Goal: Information Seeking & Learning: Learn about a topic

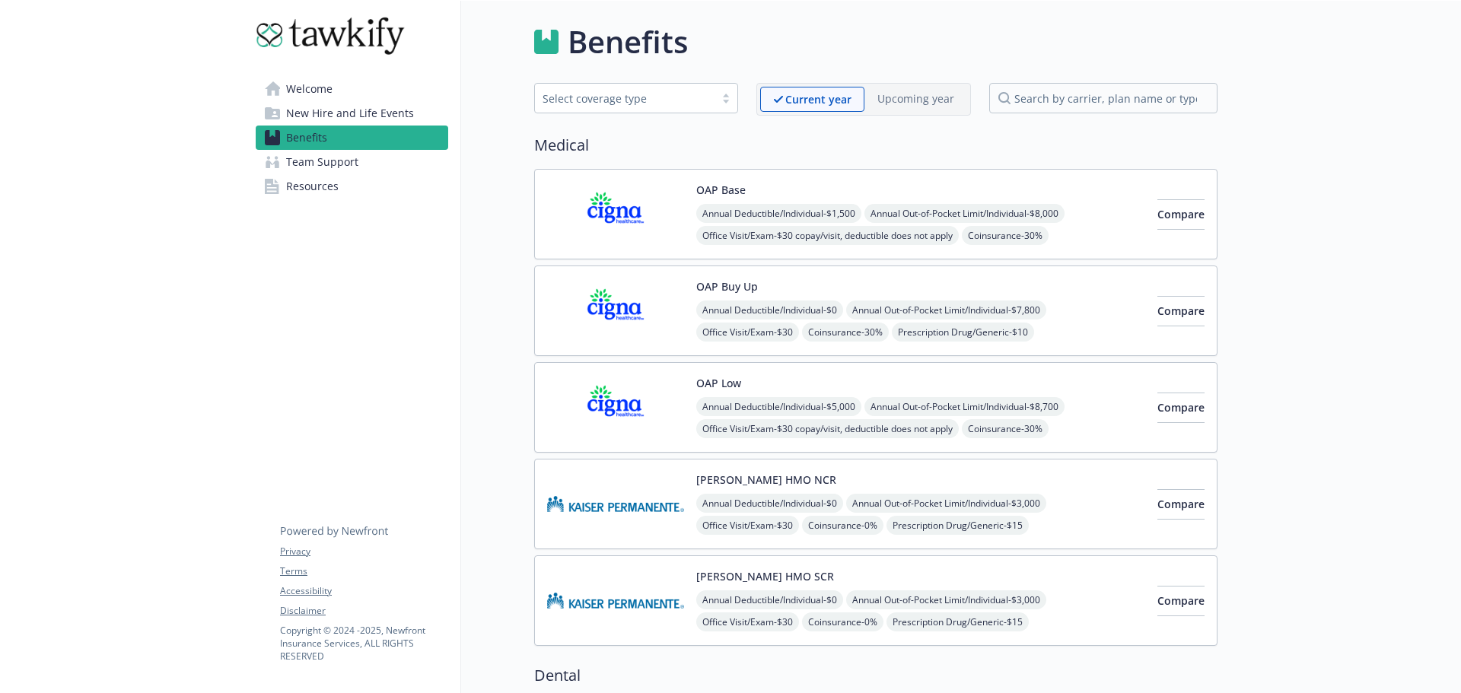
click at [347, 86] on link "Welcome" at bounding box center [352, 89] width 193 height 24
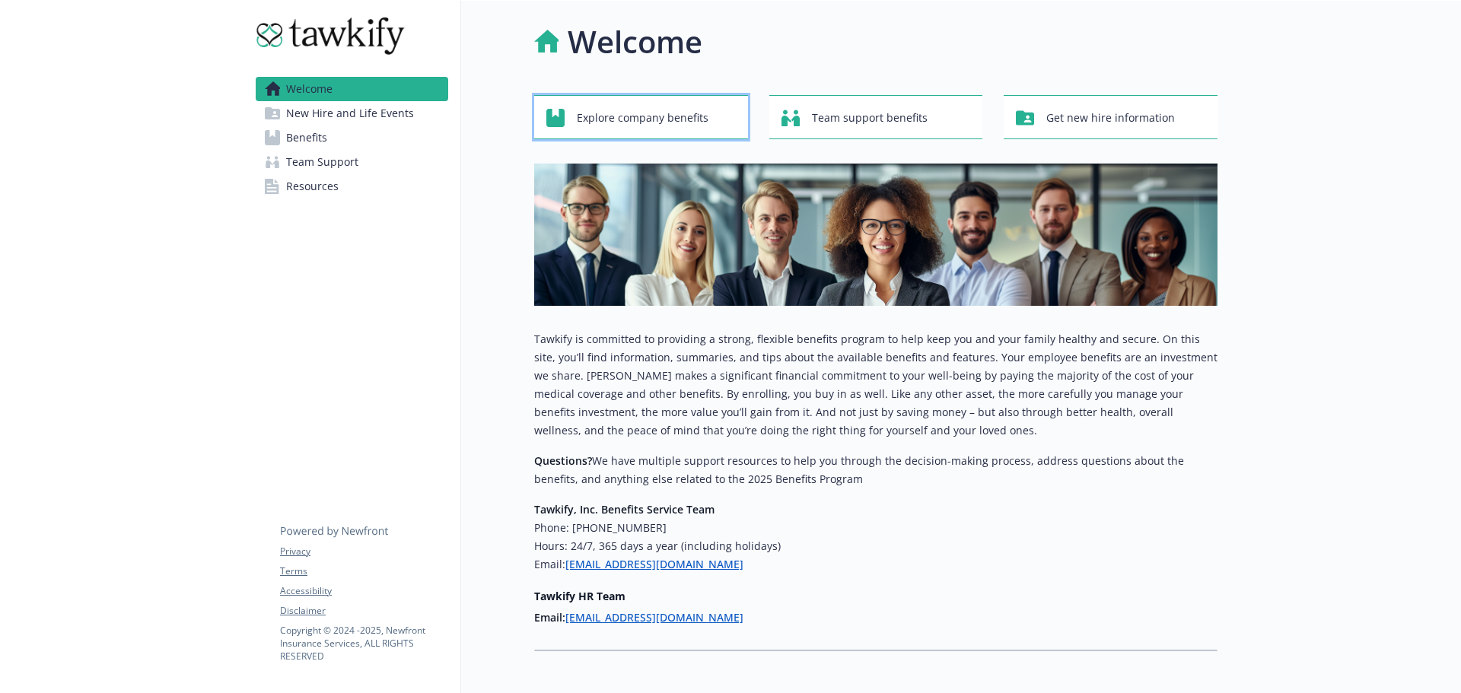
click at [715, 123] on div "Explore company benefits" at bounding box center [643, 117] width 194 height 29
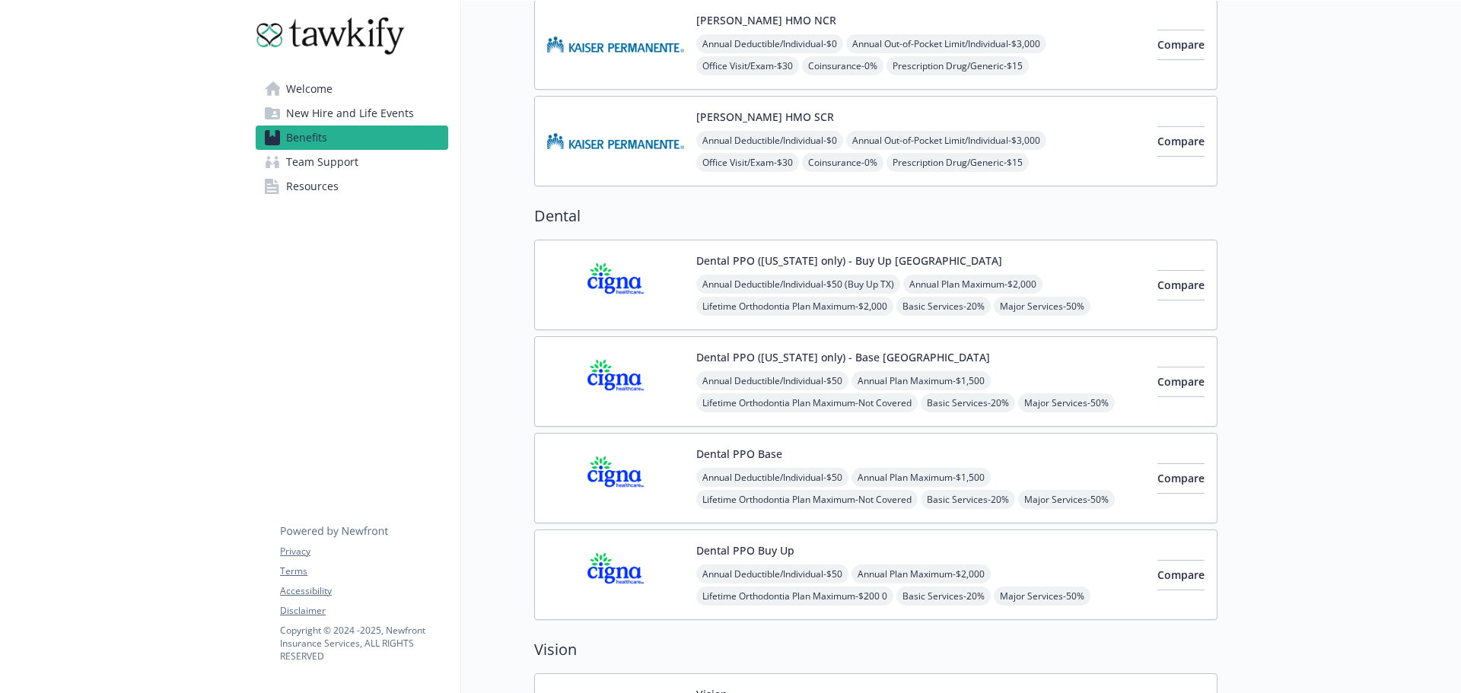
scroll to position [462, 0]
click at [1168, 476] on span "Compare" at bounding box center [1180, 476] width 47 height 14
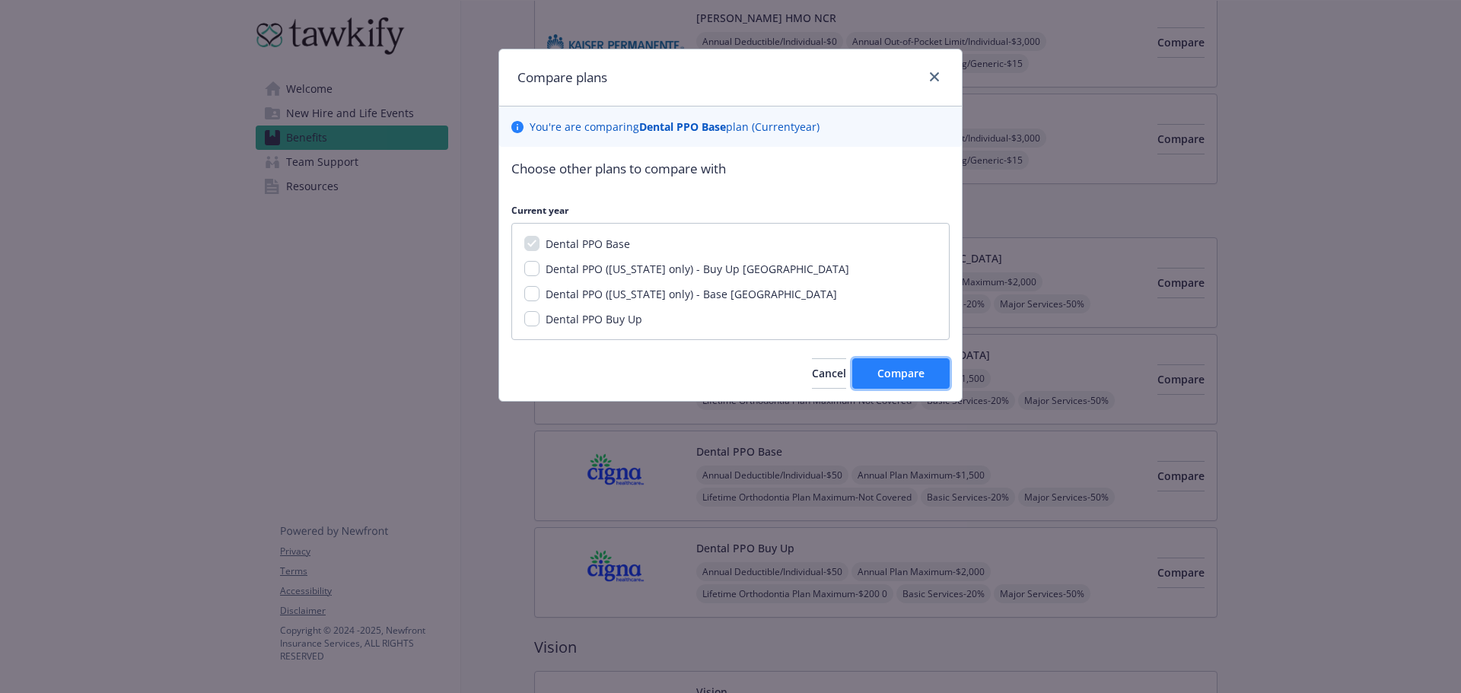
click at [875, 369] on button "Compare" at bounding box center [900, 373] width 97 height 30
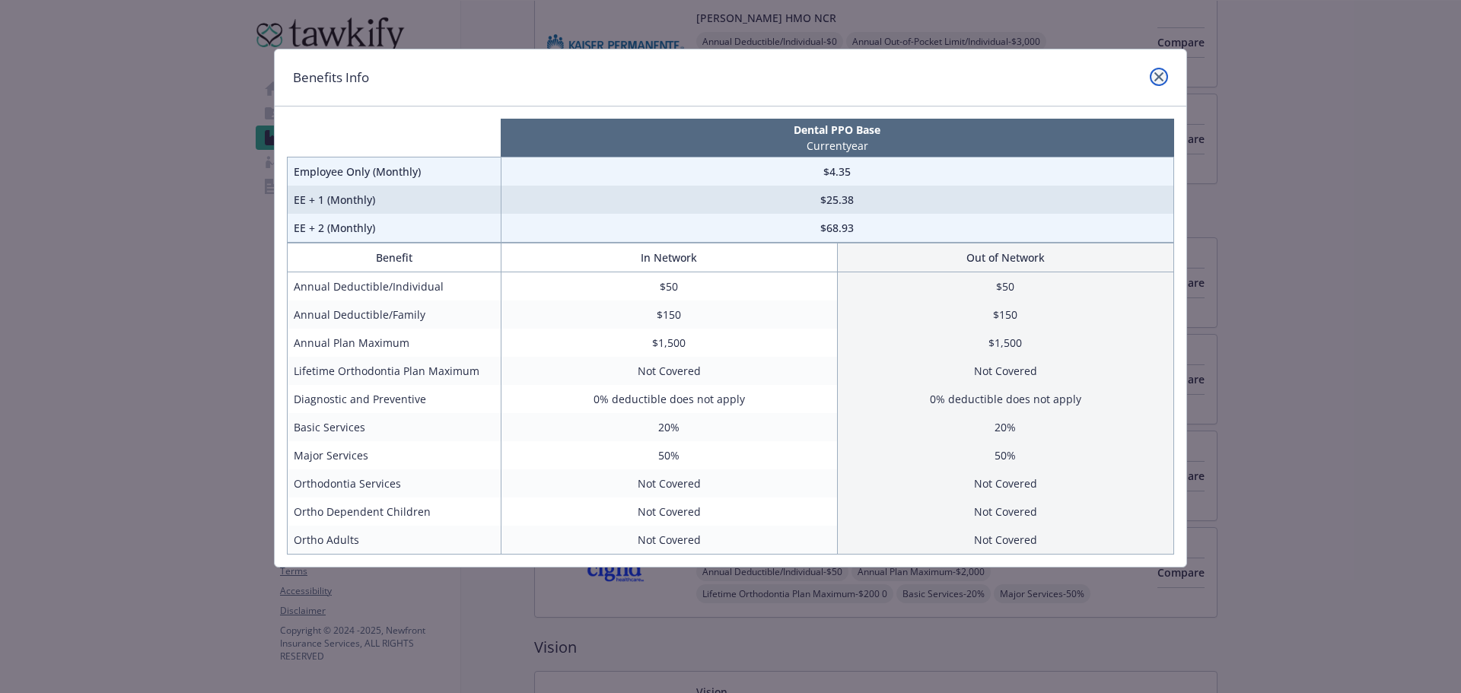
click at [1161, 78] on icon "close" at bounding box center [1158, 76] width 9 height 9
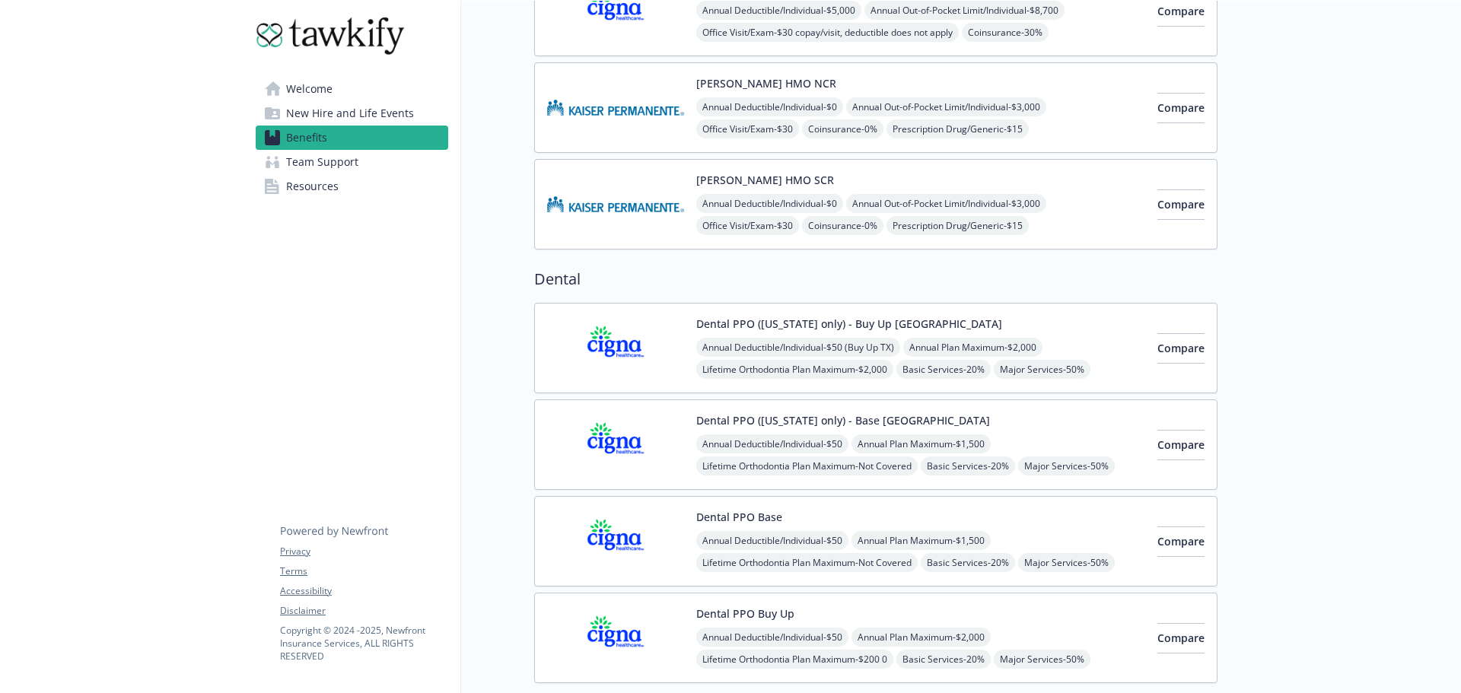
scroll to position [396, 0]
click at [358, 187] on link "Resources" at bounding box center [352, 186] width 193 height 24
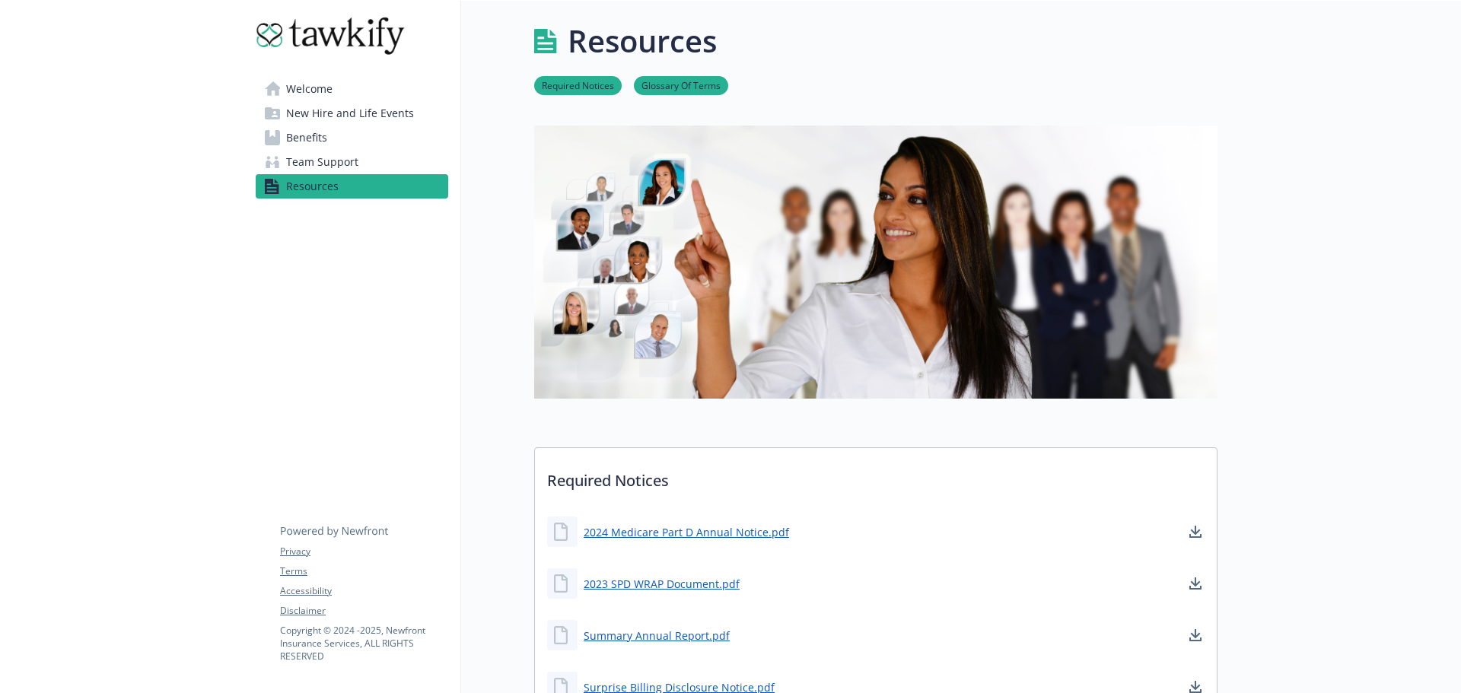
scroll to position [396, 0]
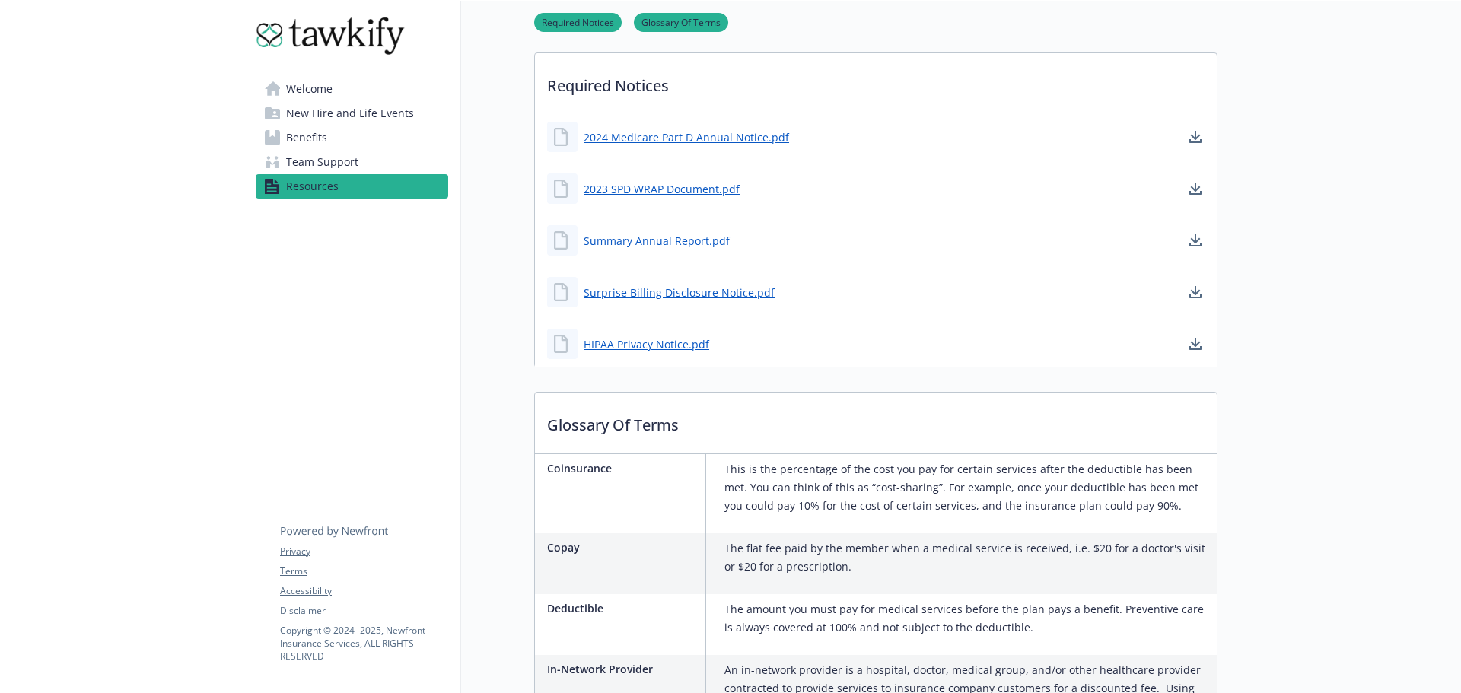
click at [303, 127] on span "Benefits" at bounding box center [306, 138] width 41 height 24
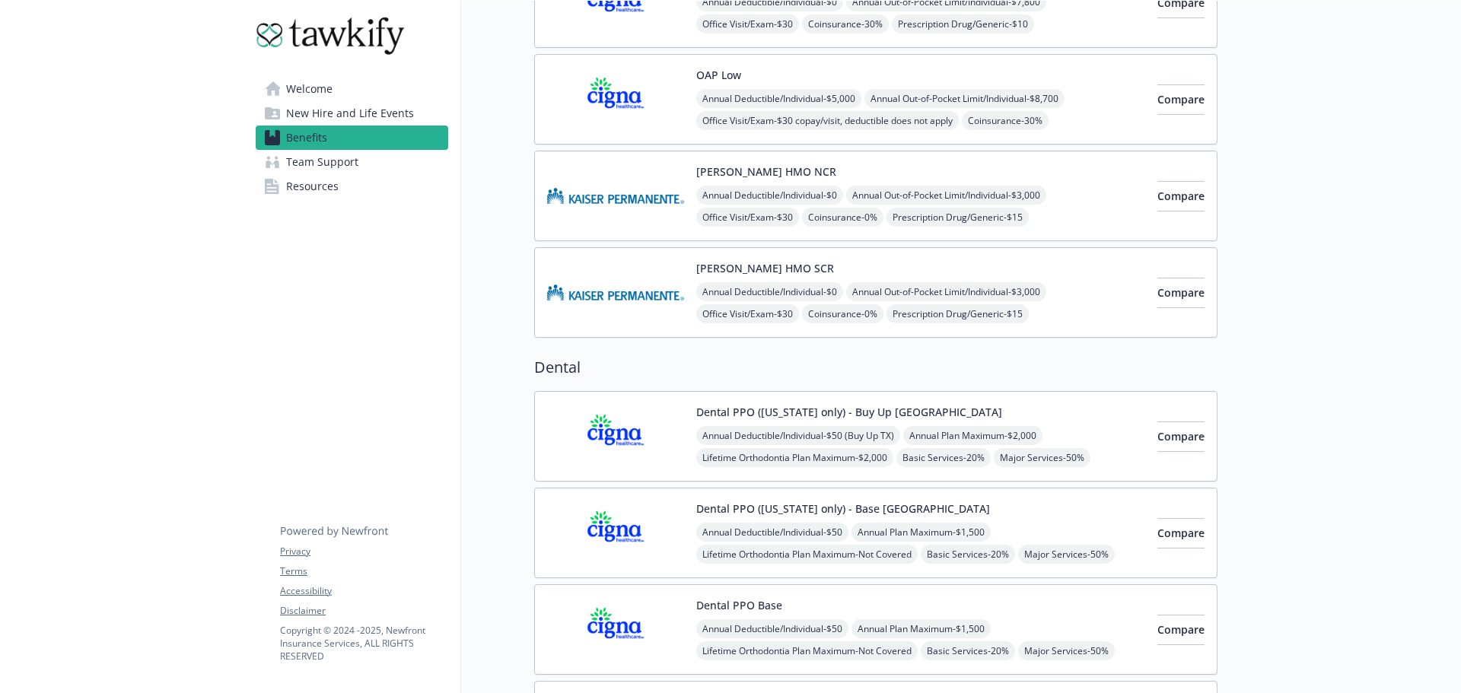
scroll to position [307, 0]
click at [852, 506] on button "Dental PPO ([US_STATE] only) - Base [GEOGRAPHIC_DATA]" at bounding box center [843, 509] width 294 height 16
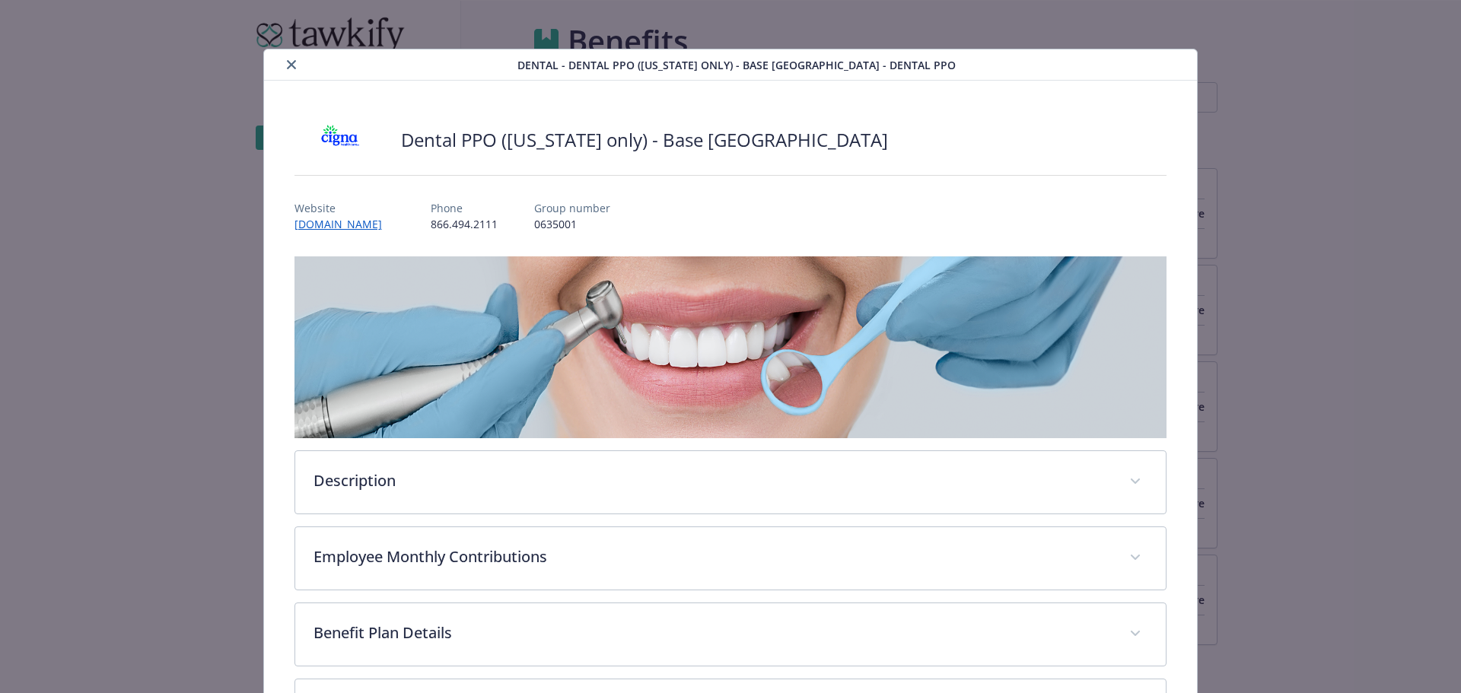
scroll to position [307, 0]
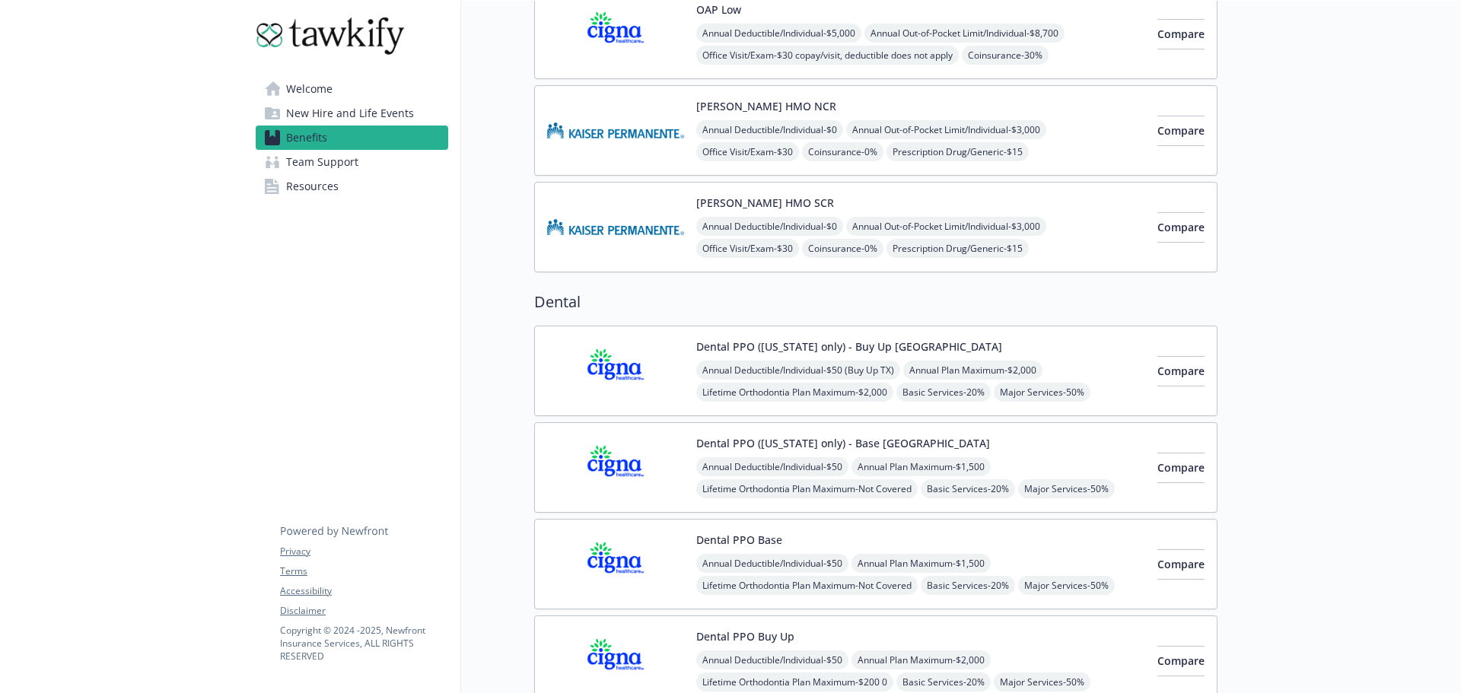
click at [753, 540] on button "Dental PPO Base" at bounding box center [739, 540] width 86 height 16
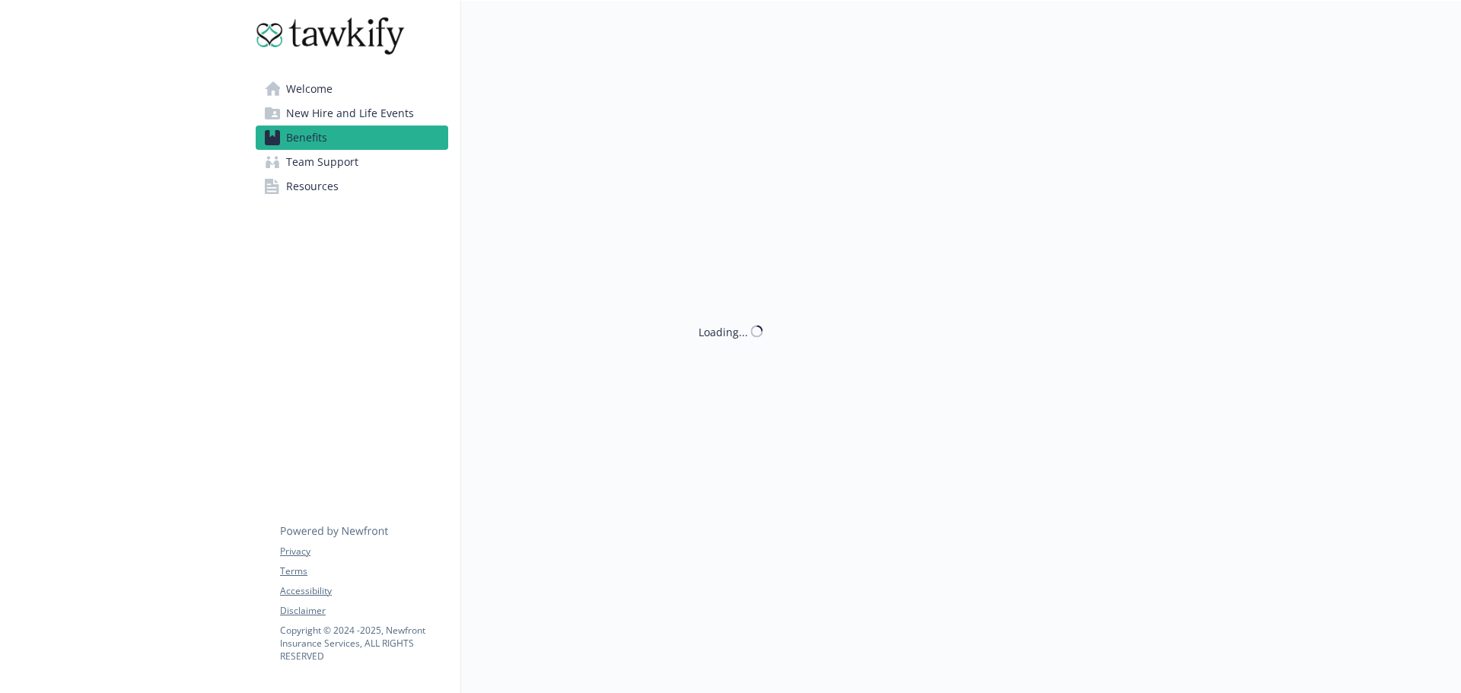
scroll to position [374, 0]
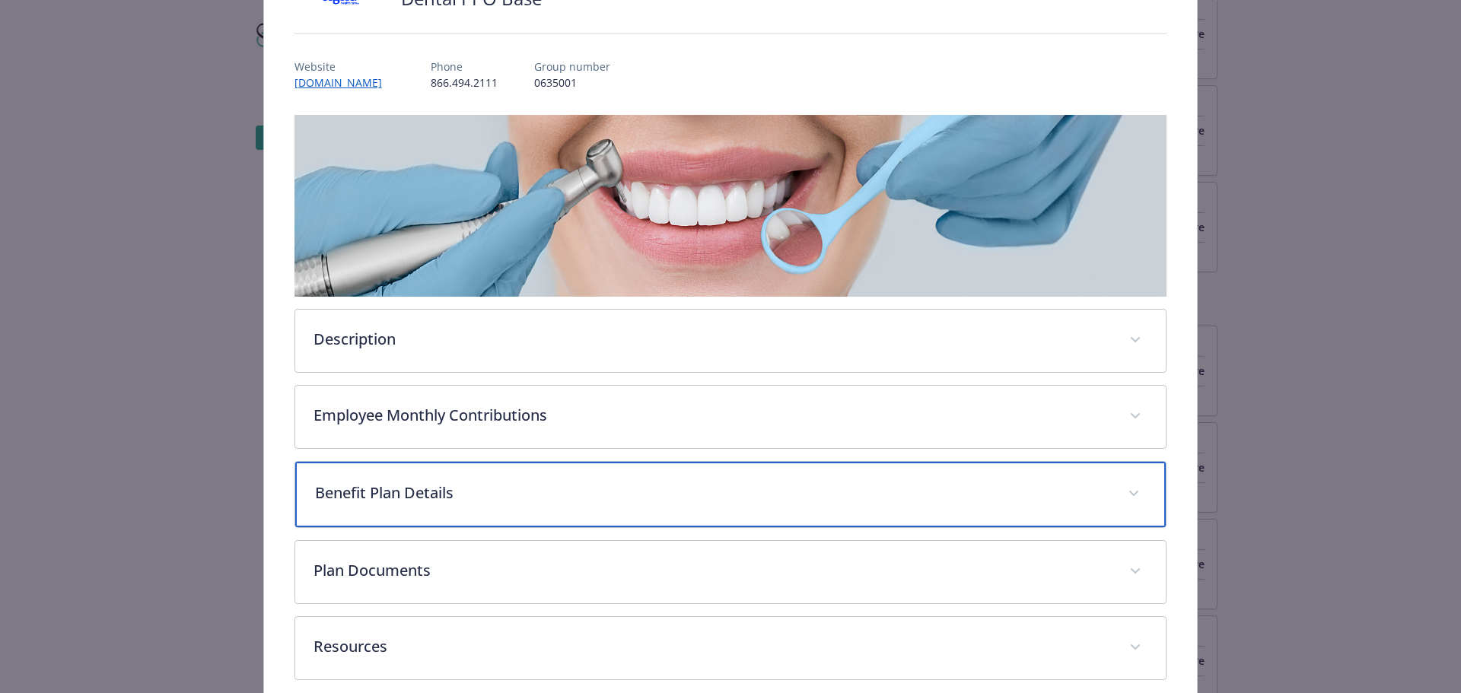
click at [687, 495] on p "Benefit Plan Details" at bounding box center [712, 493] width 795 height 23
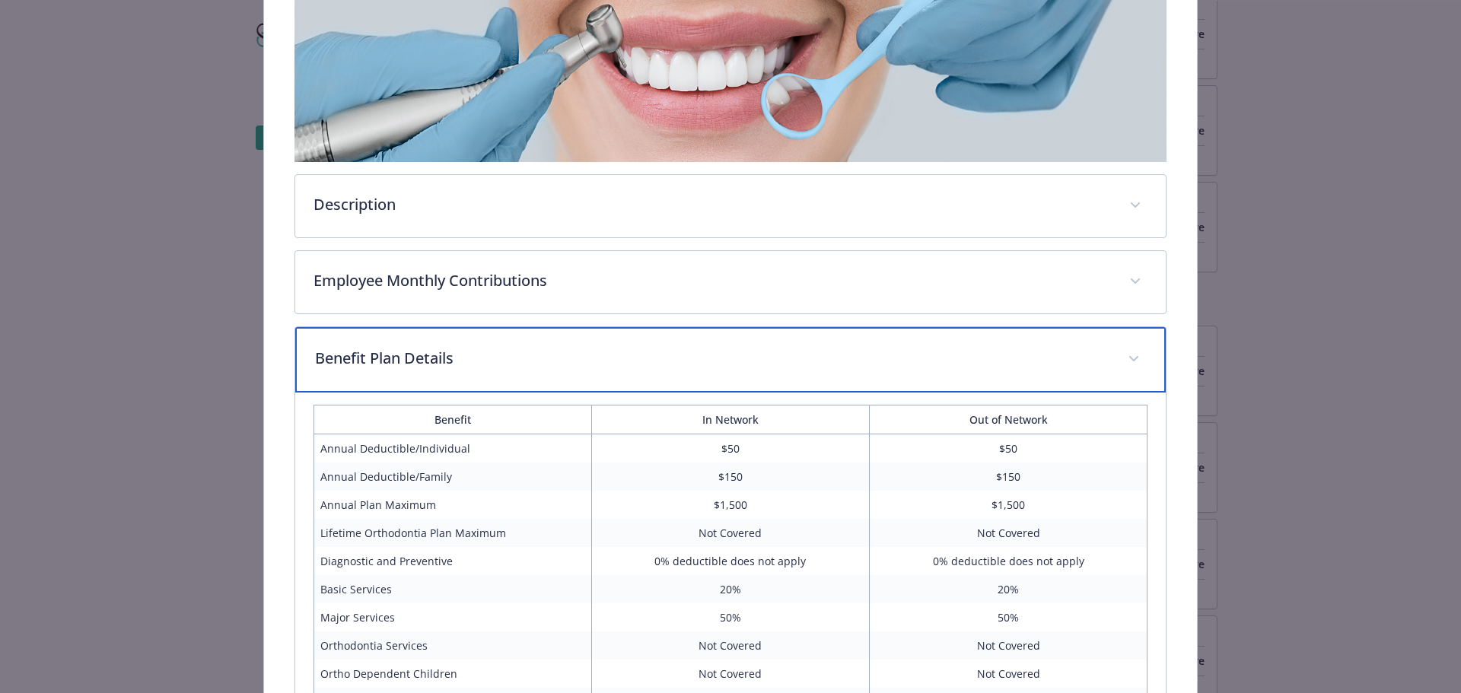
scroll to position [282, 0]
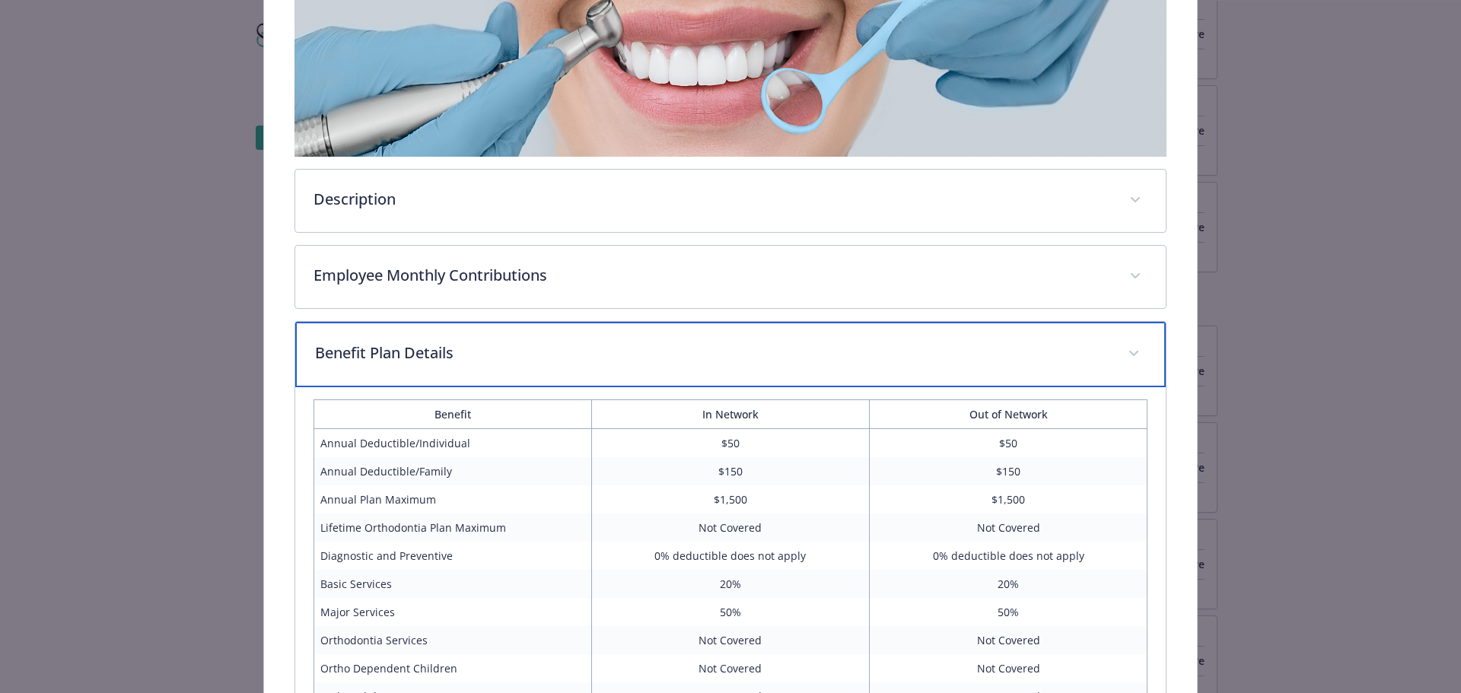
click at [712, 352] on p "Benefit Plan Details" at bounding box center [712, 353] width 795 height 23
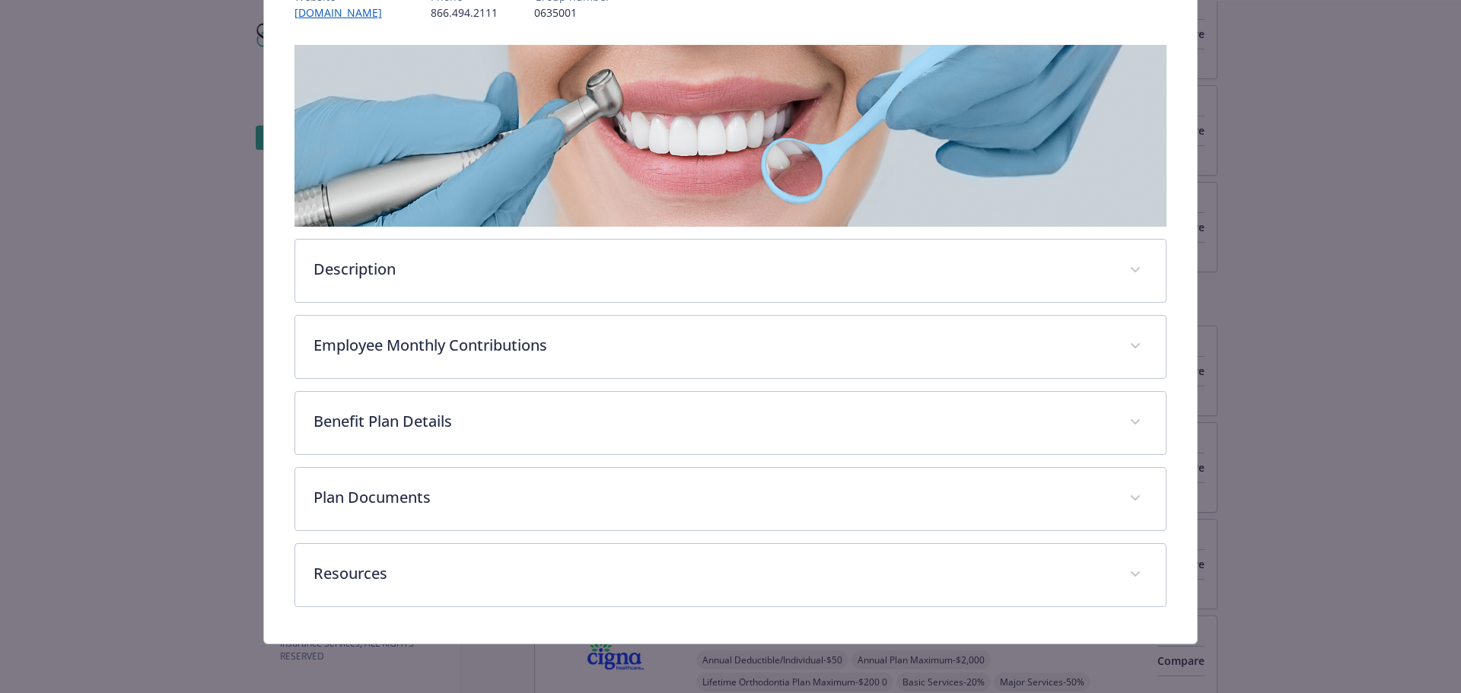
scroll to position [212, 0]
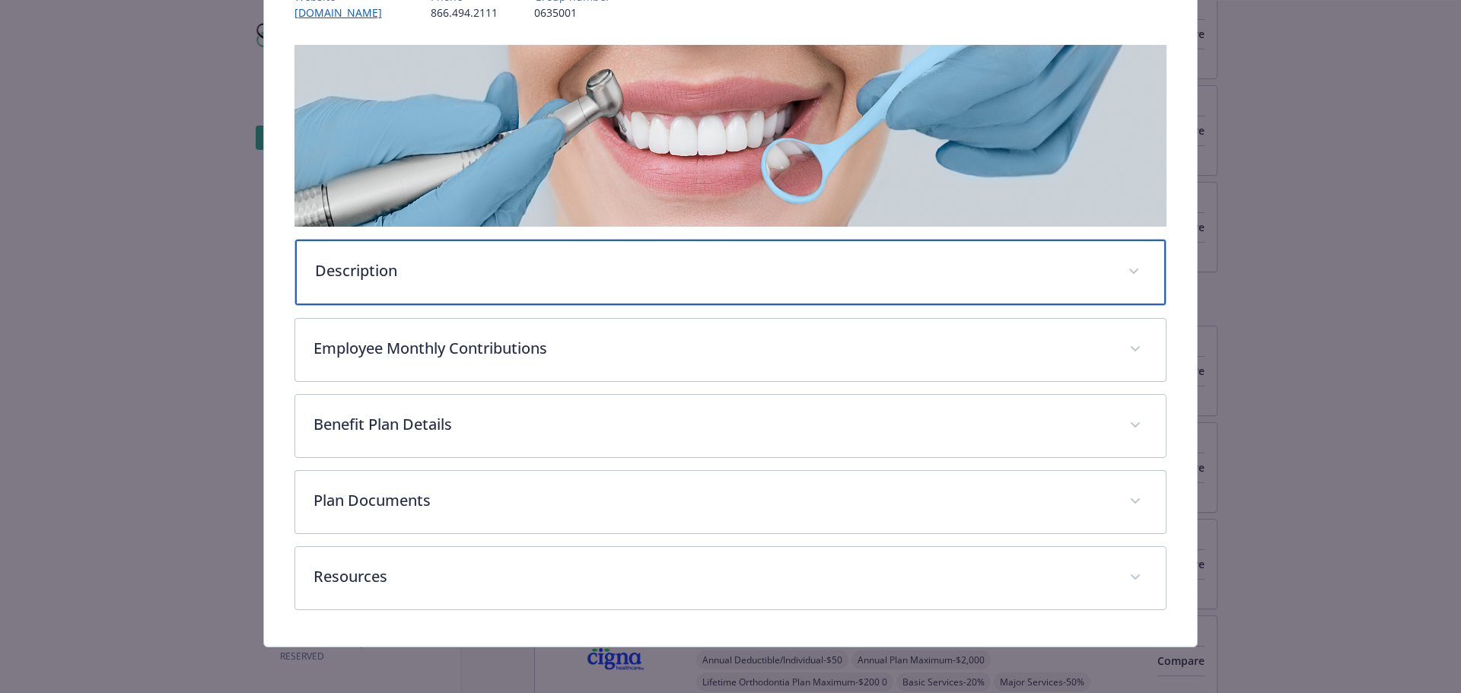
click at [756, 267] on p "Description" at bounding box center [712, 270] width 795 height 23
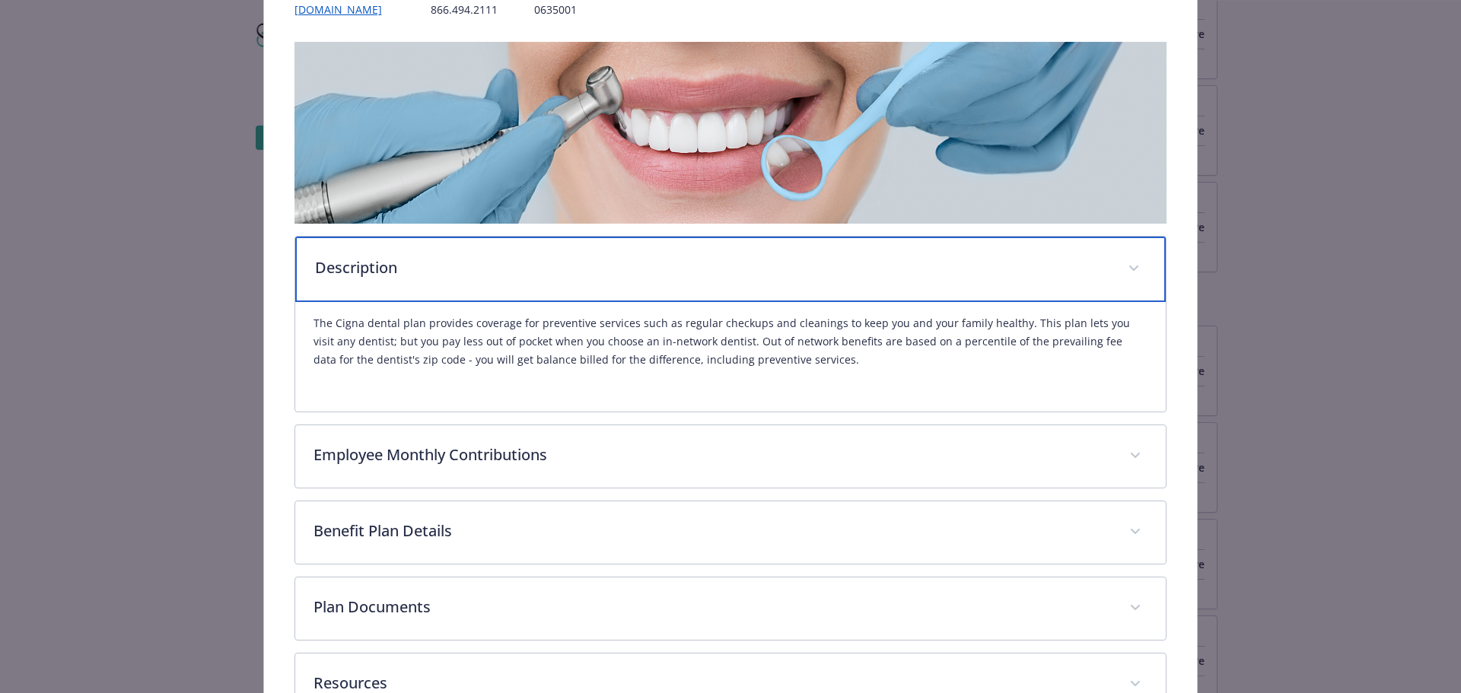
click at [756, 267] on p "Description" at bounding box center [712, 267] width 795 height 23
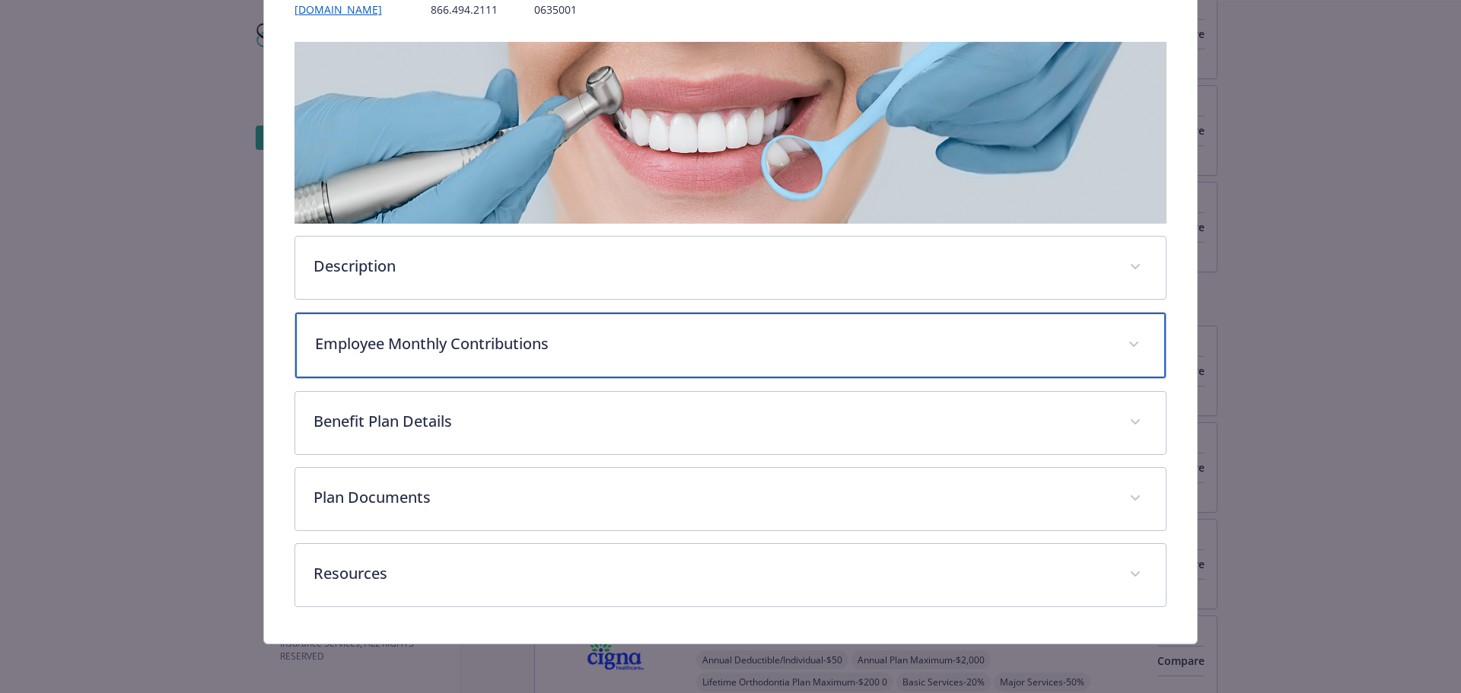
click at [719, 330] on div "Employee Monthly Contributions" at bounding box center [730, 345] width 871 height 65
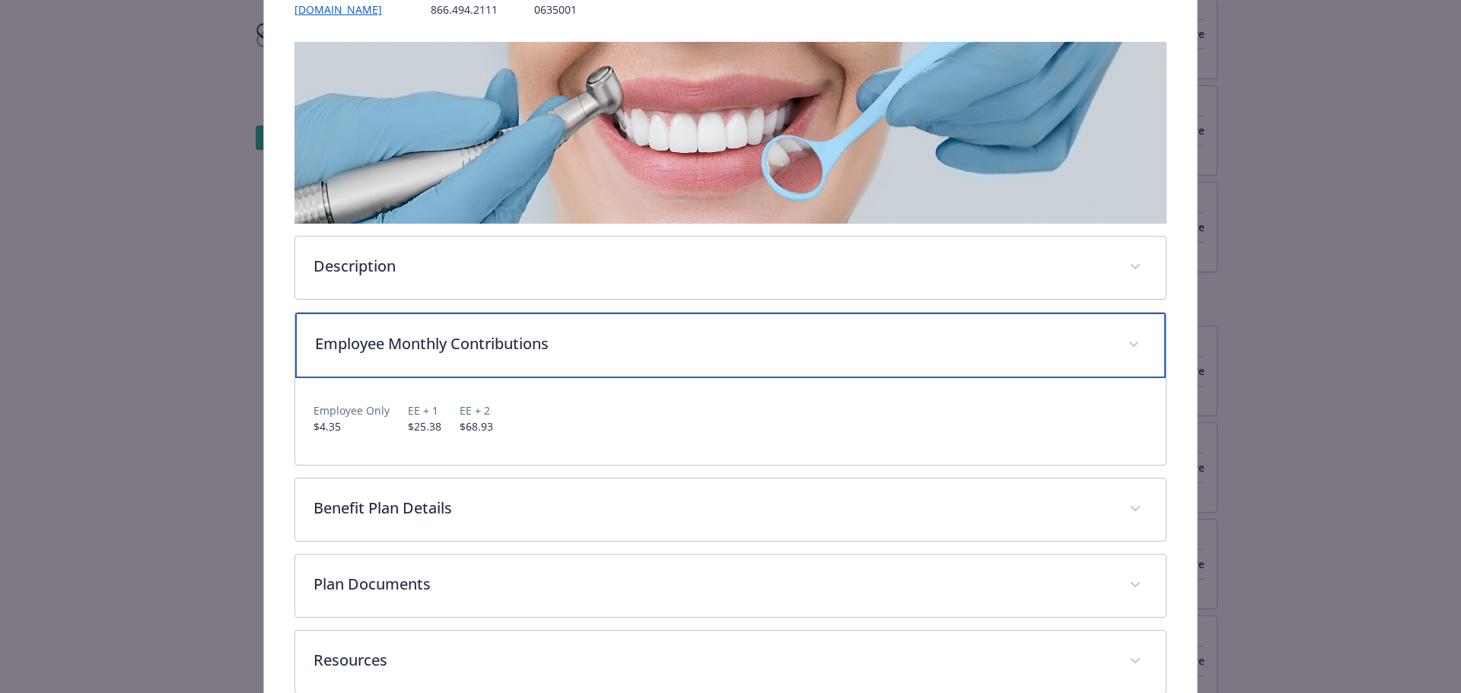
click at [720, 337] on p "Employee Monthly Contributions" at bounding box center [712, 344] width 795 height 23
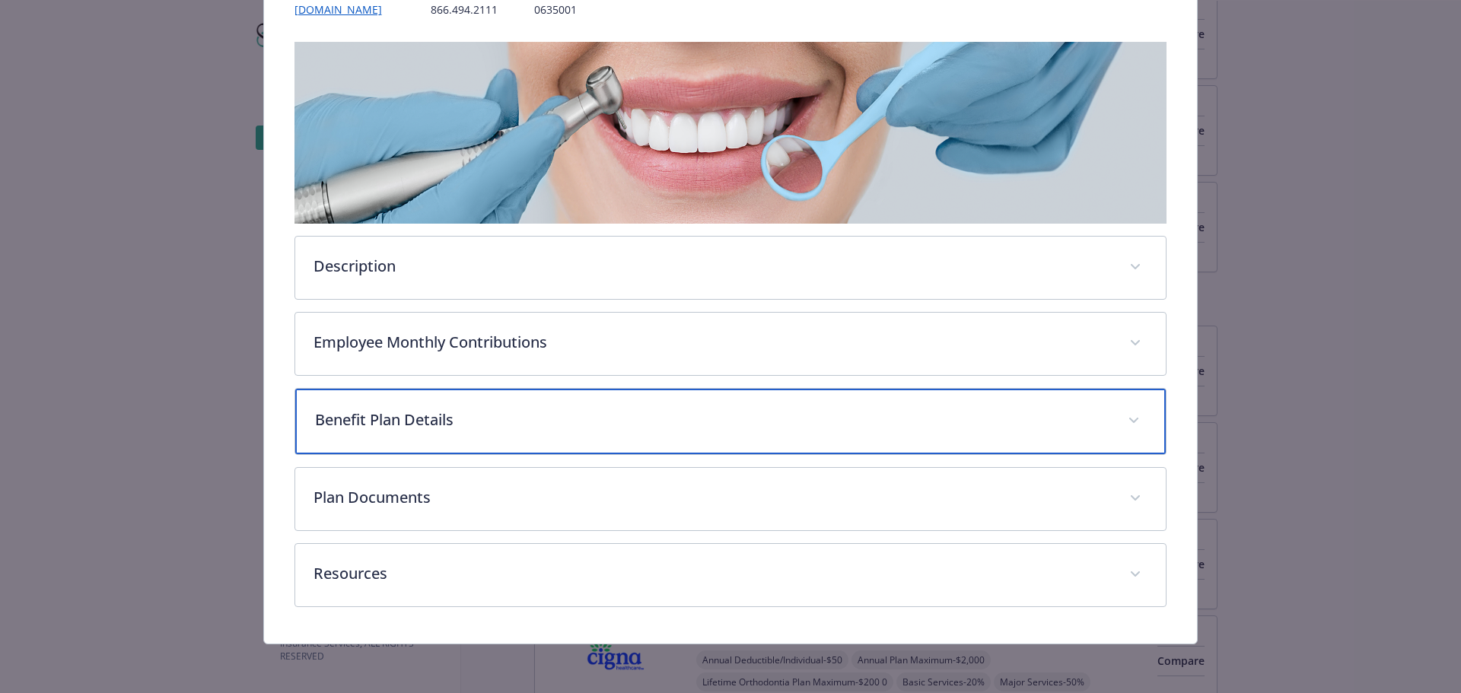
click at [661, 414] on p "Benefit Plan Details" at bounding box center [712, 420] width 795 height 23
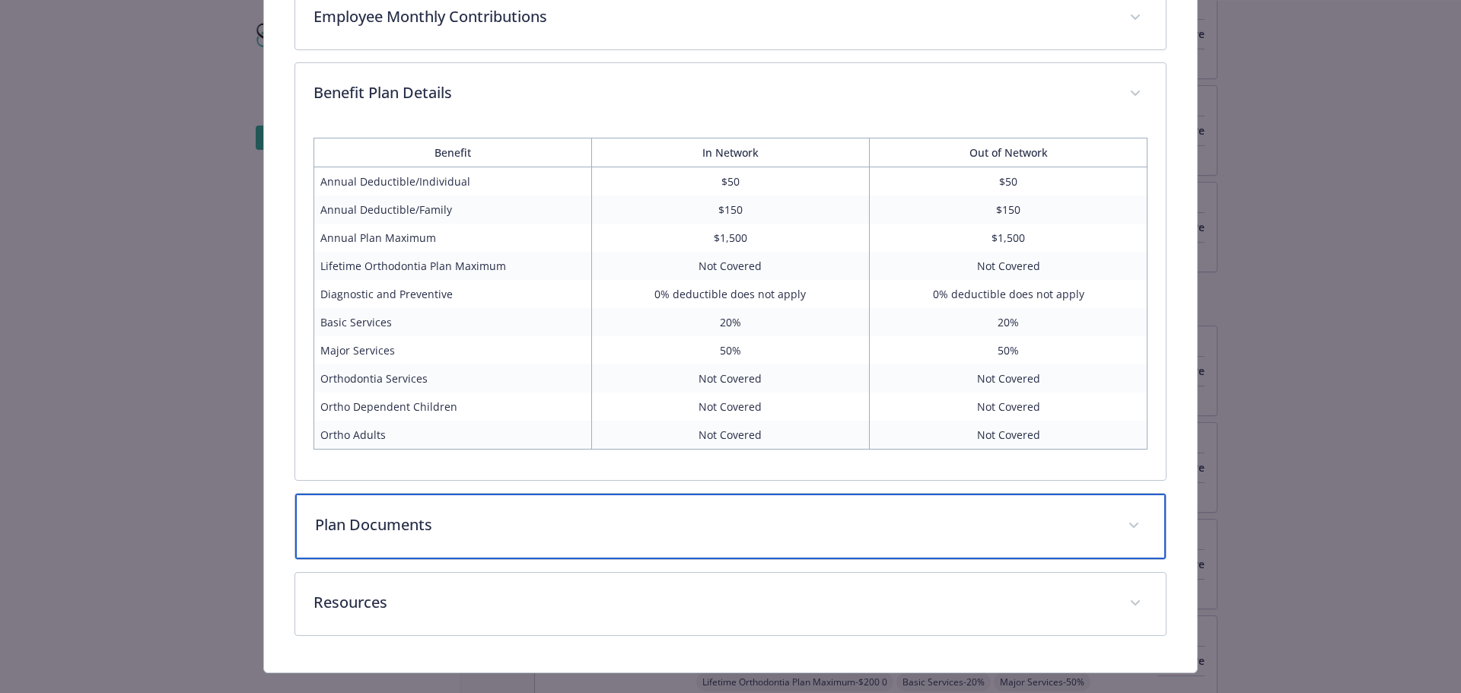
click at [705, 526] on p "Plan Documents" at bounding box center [712, 525] width 795 height 23
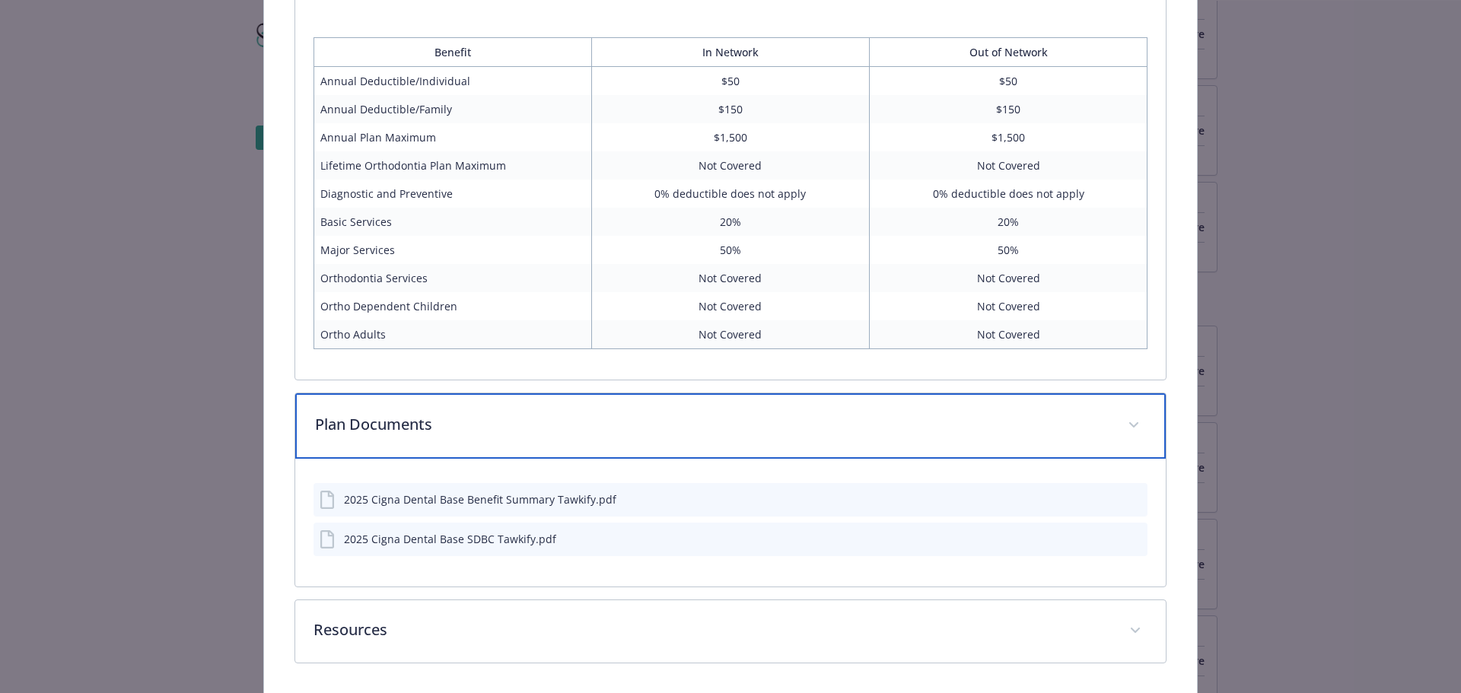
scroll to position [673, 0]
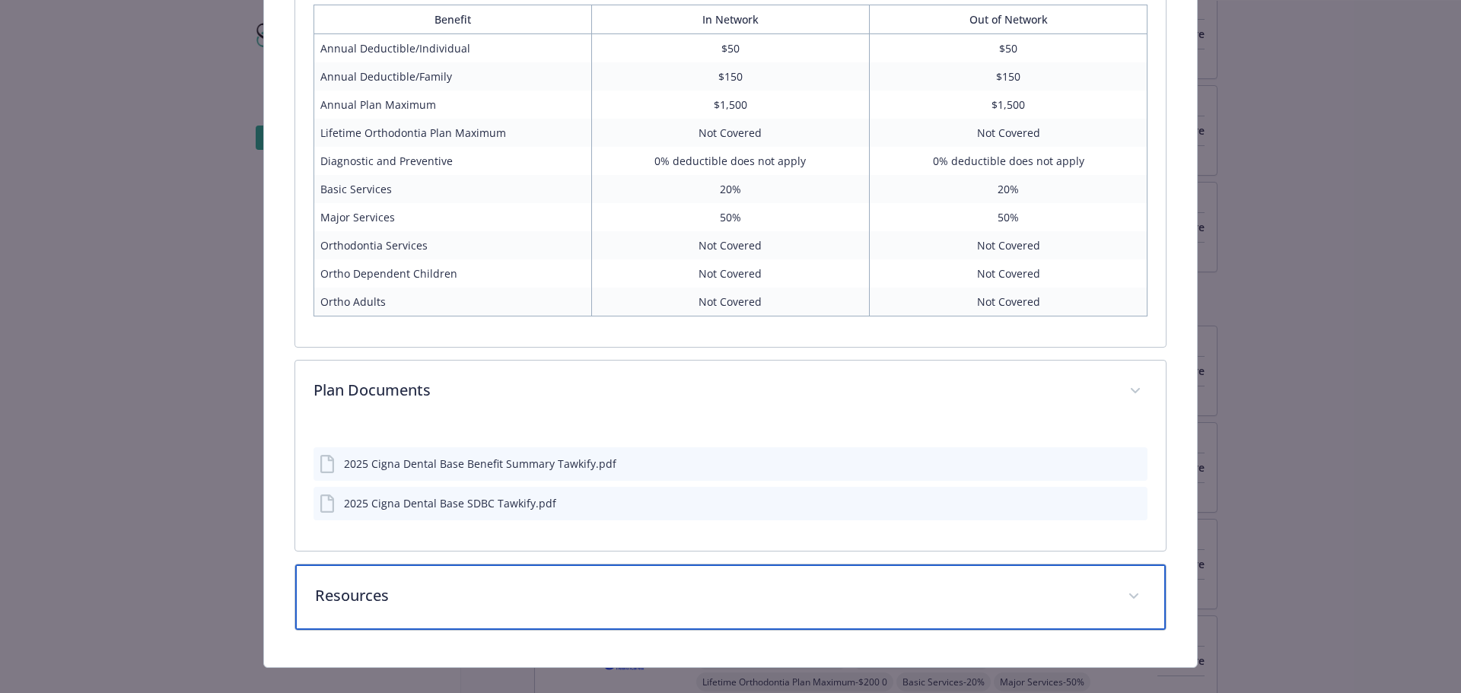
click at [949, 580] on div "Resources" at bounding box center [730, 597] width 871 height 65
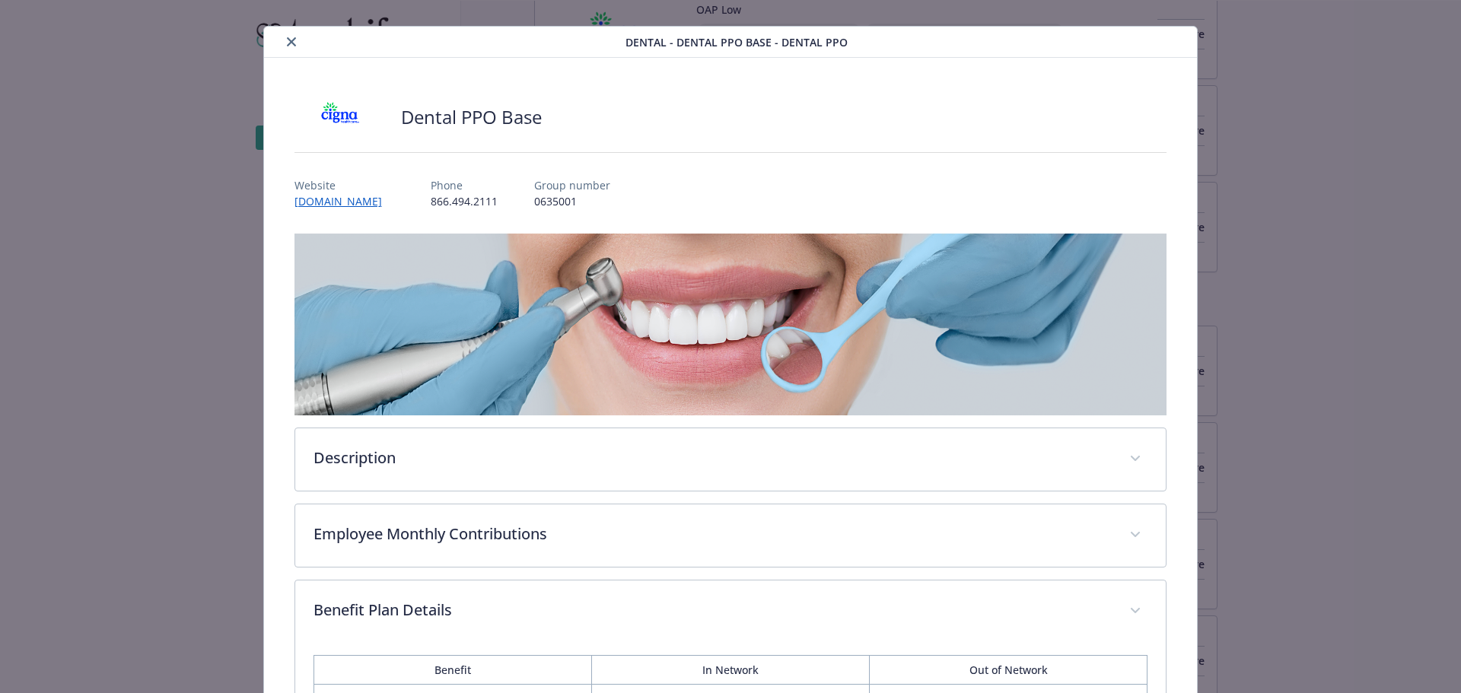
scroll to position [0, 0]
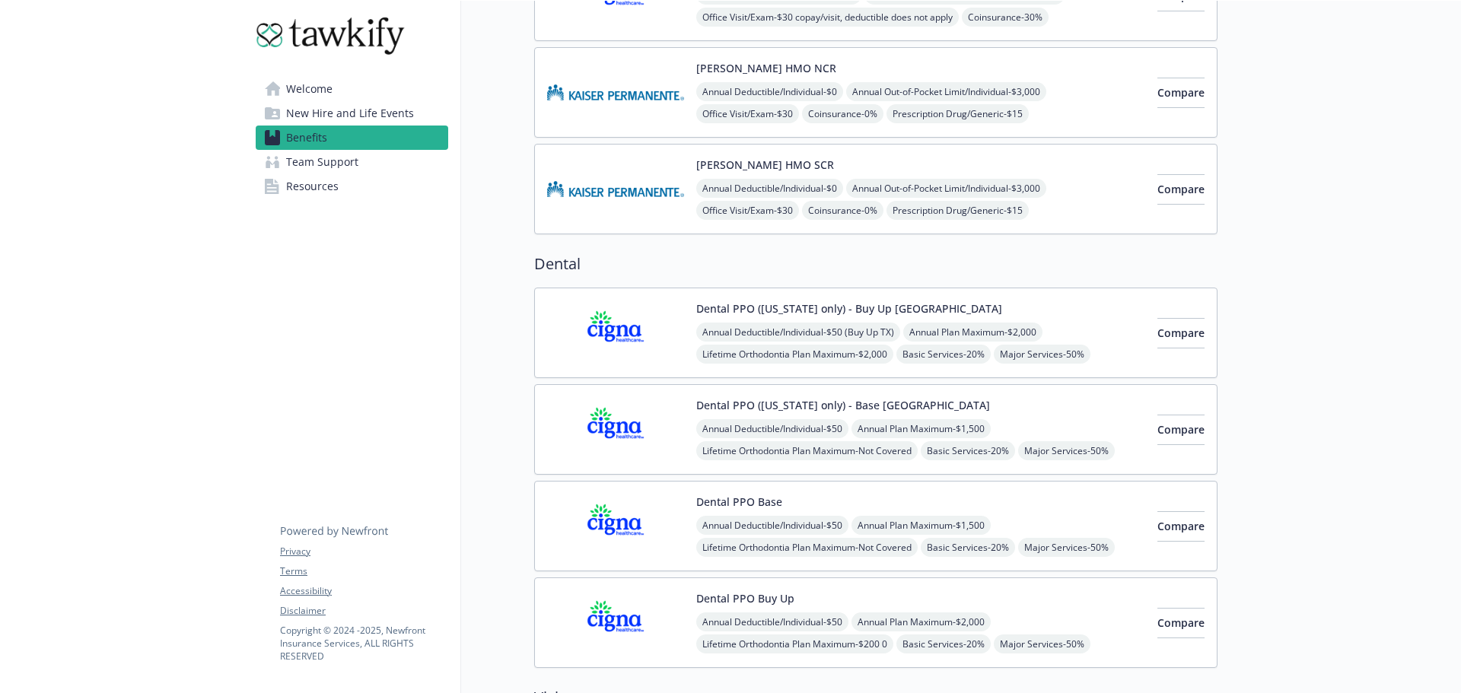
scroll to position [416, 0]
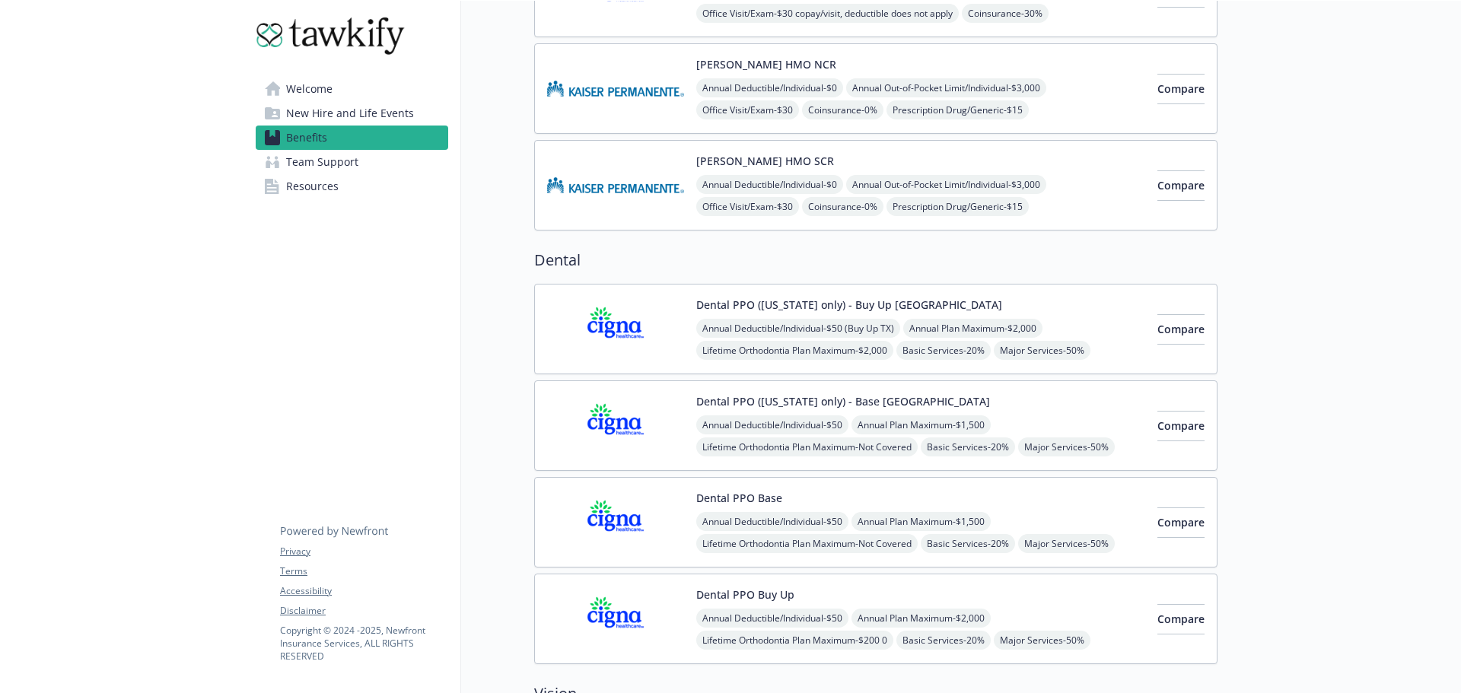
click at [684, 492] on div "Dental PPO Base Annual Deductible/Individual - $50 Annual Plan Maximum - $1,500…" at bounding box center [846, 522] width 598 height 65
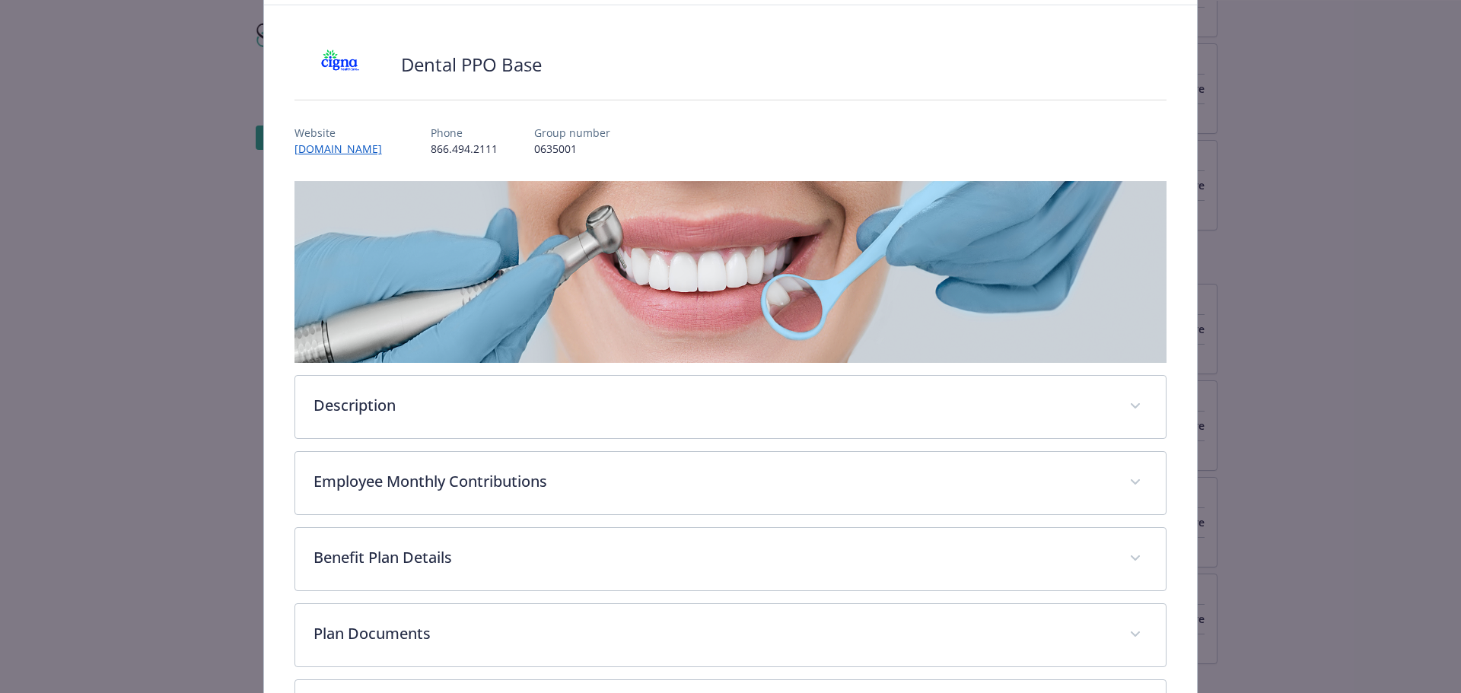
scroll to position [85, 0]
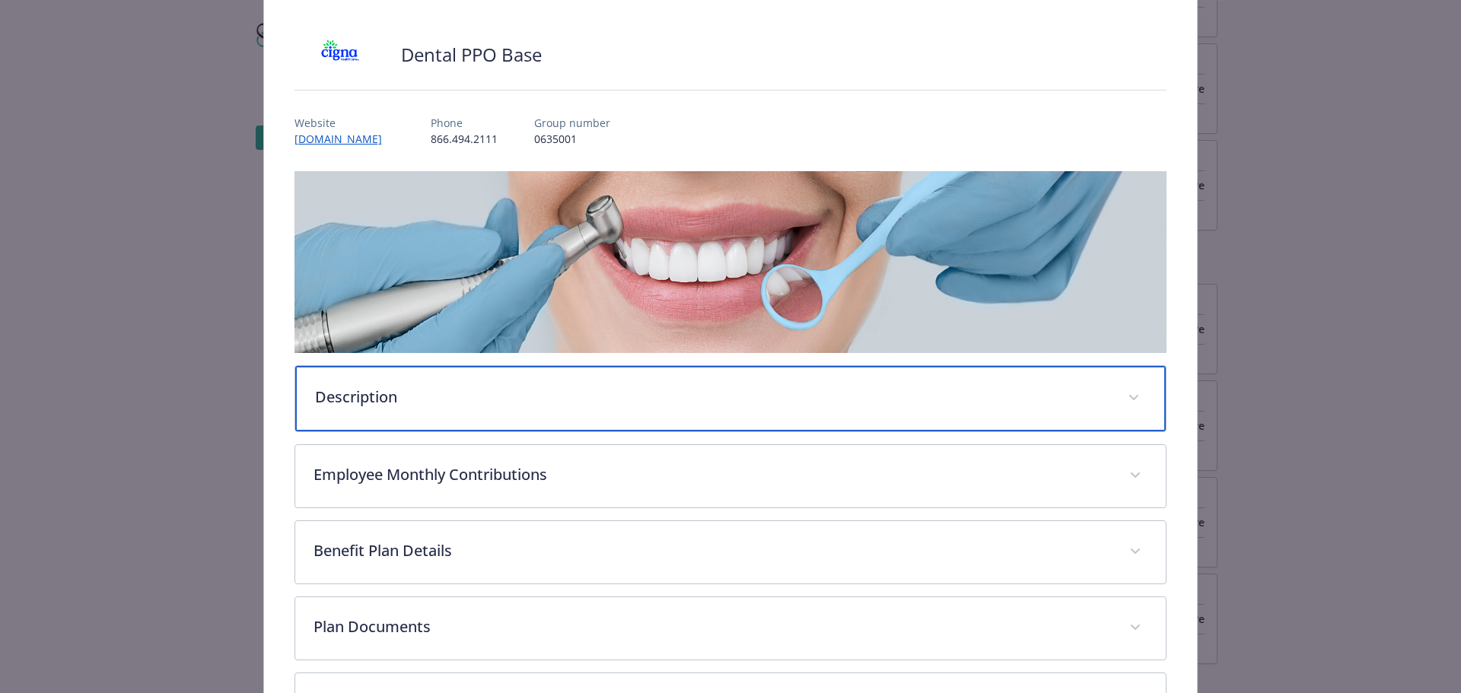
click at [620, 390] on p "Description" at bounding box center [712, 397] width 795 height 23
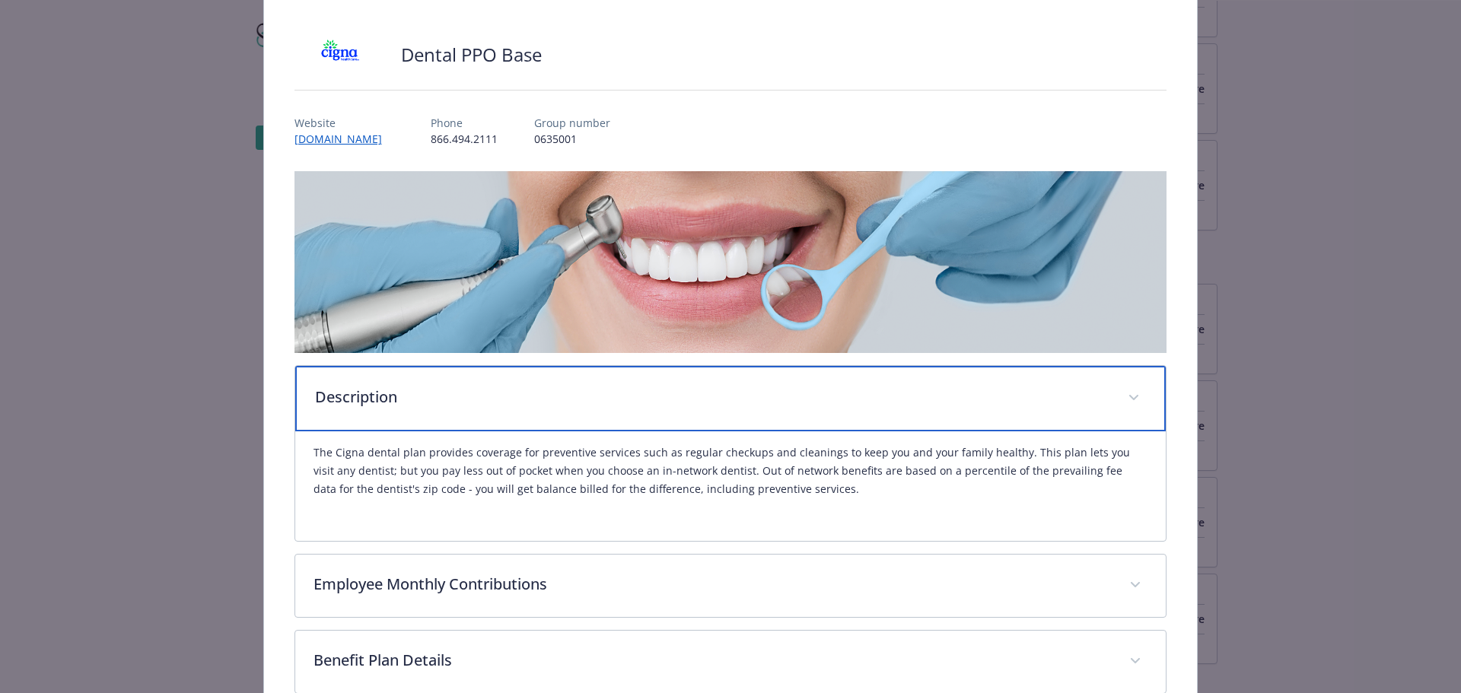
click at [620, 390] on p "Description" at bounding box center [712, 397] width 795 height 23
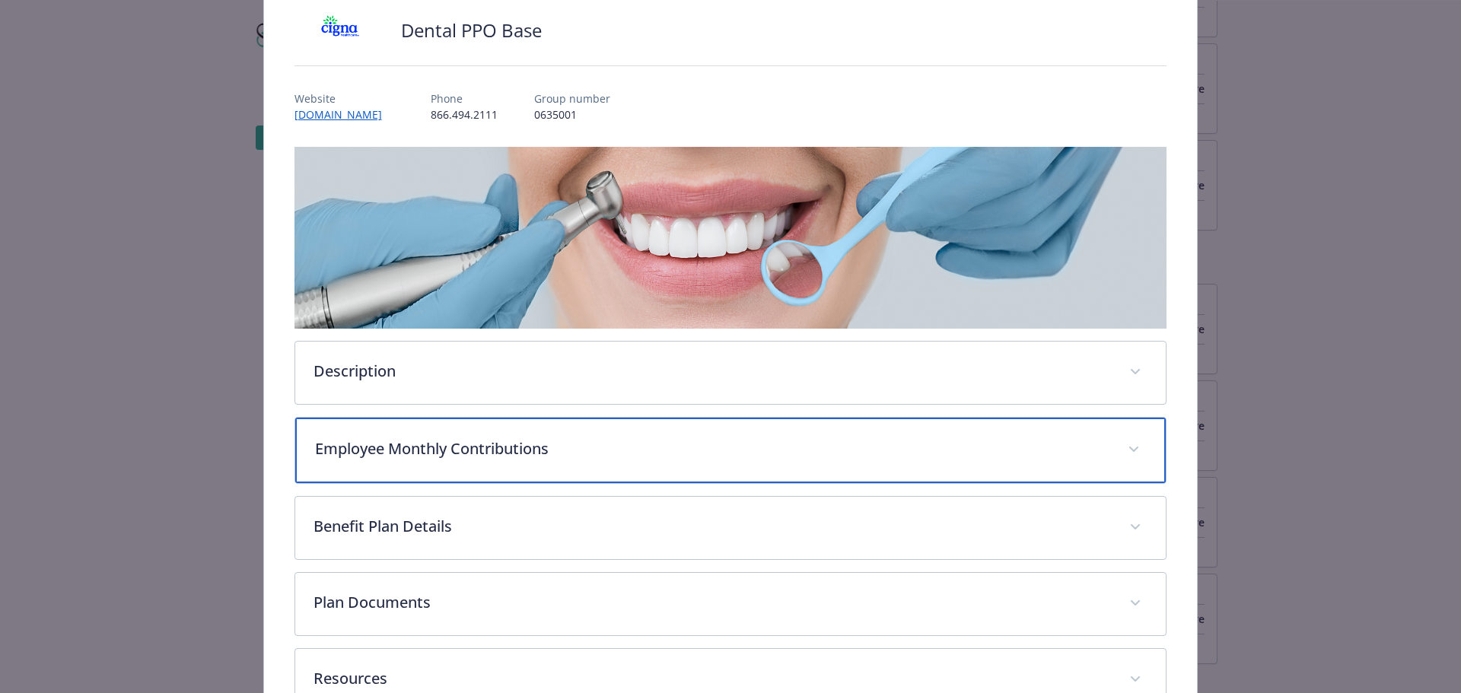
click at [702, 444] on p "Employee Monthly Contributions" at bounding box center [712, 449] width 795 height 23
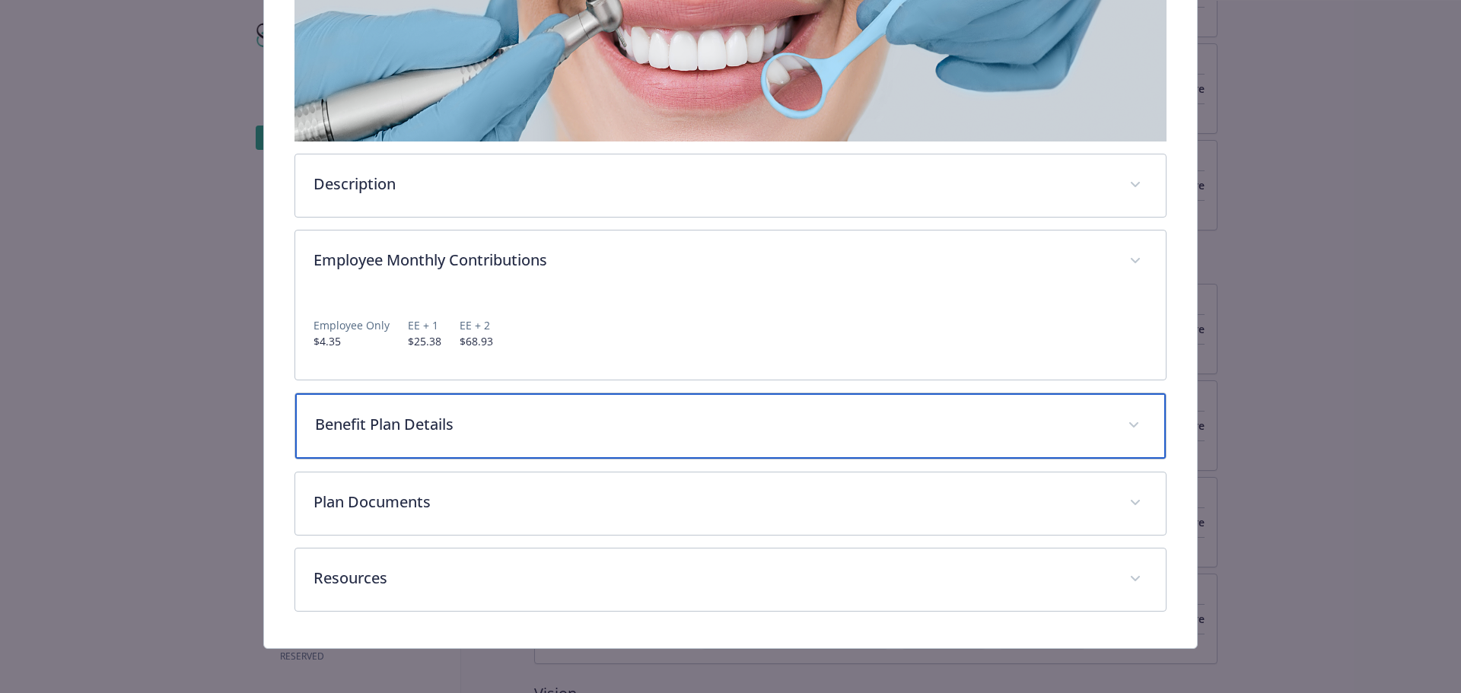
click at [719, 429] on p "Benefit Plan Details" at bounding box center [712, 424] width 795 height 23
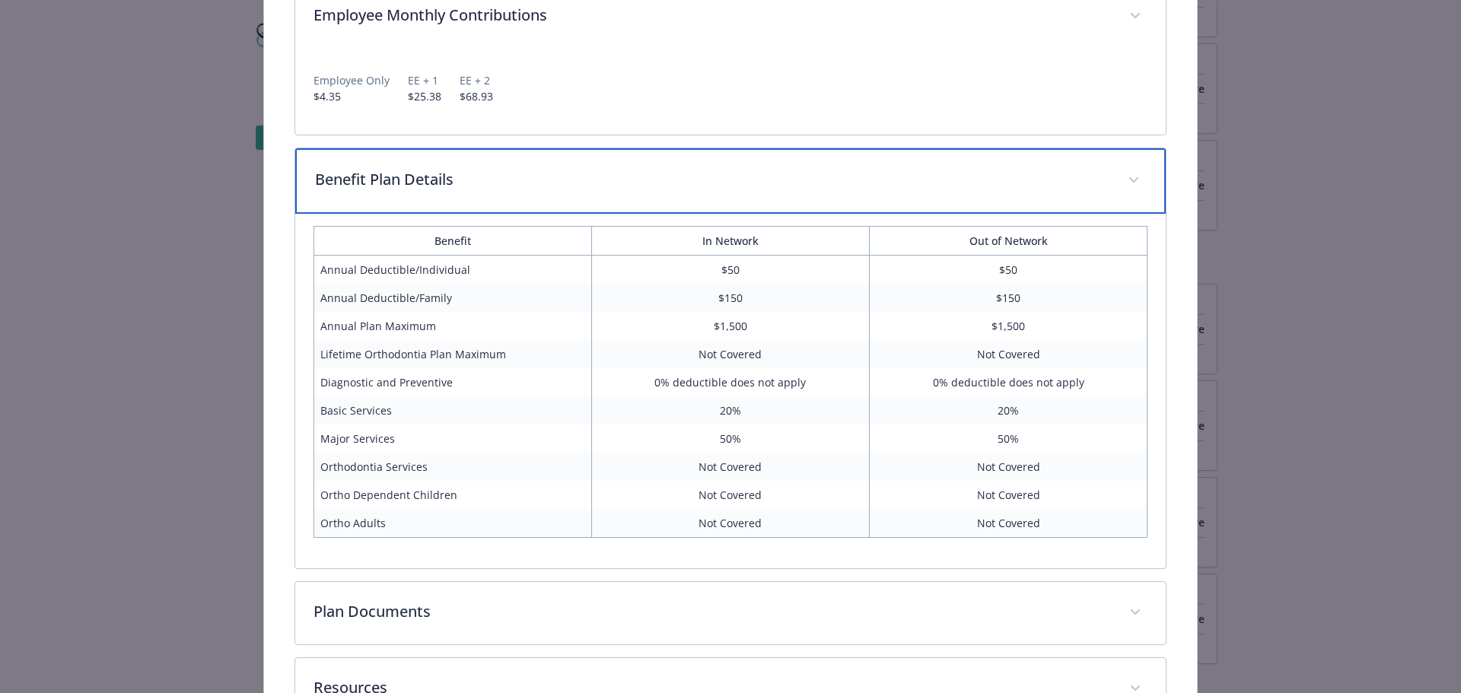
scroll to position [600, 0]
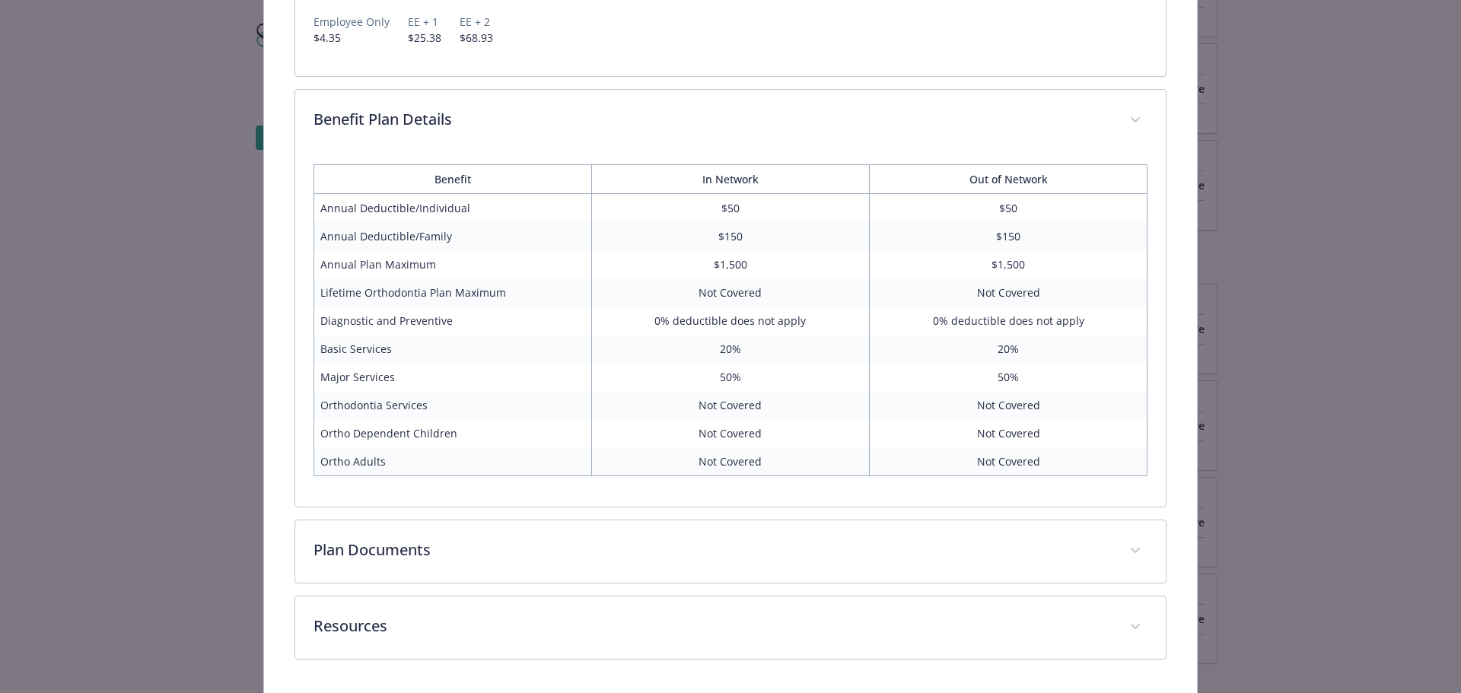
click at [1184, 392] on div "Dental PPO Base Website [DOMAIN_NAME] Phone [PHONE_NUMBER] Group number 0635001…" at bounding box center [731, 88] width 934 height 1216
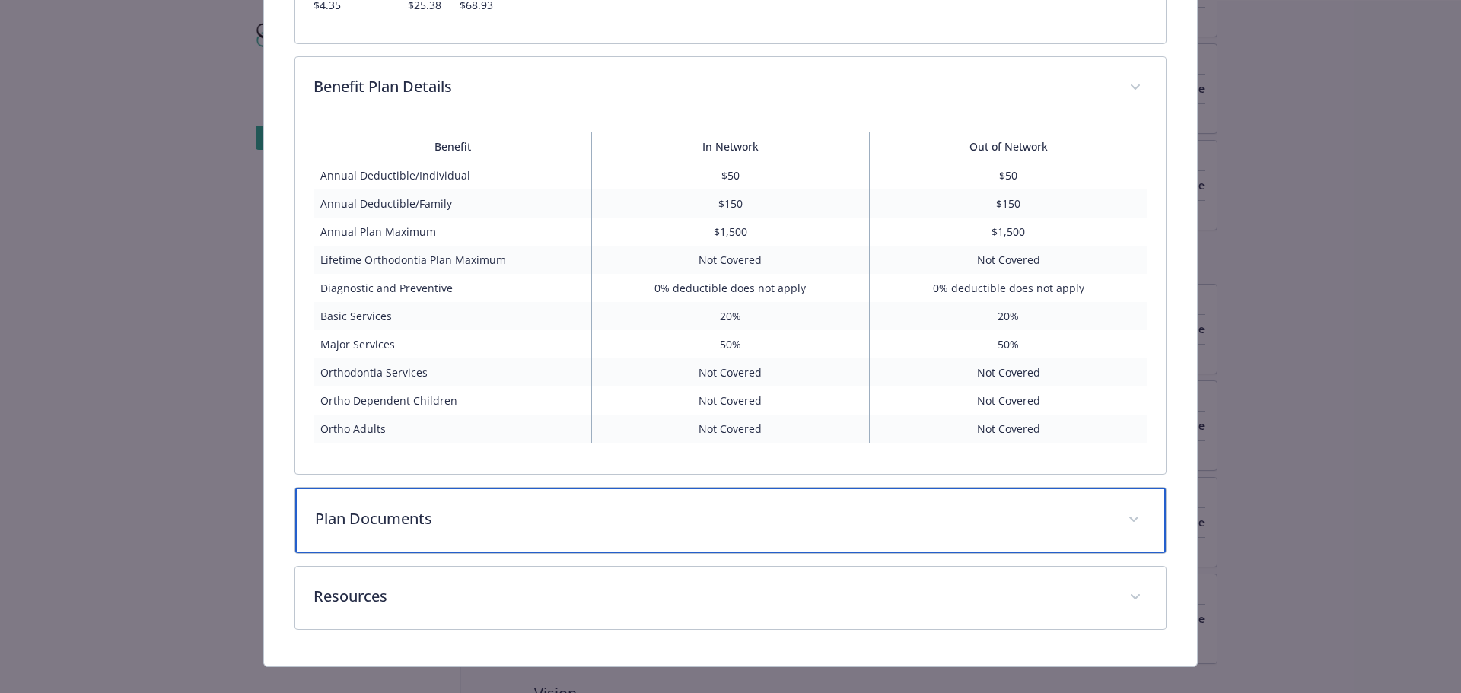
click at [1081, 498] on div "Plan Documents" at bounding box center [730, 520] width 871 height 65
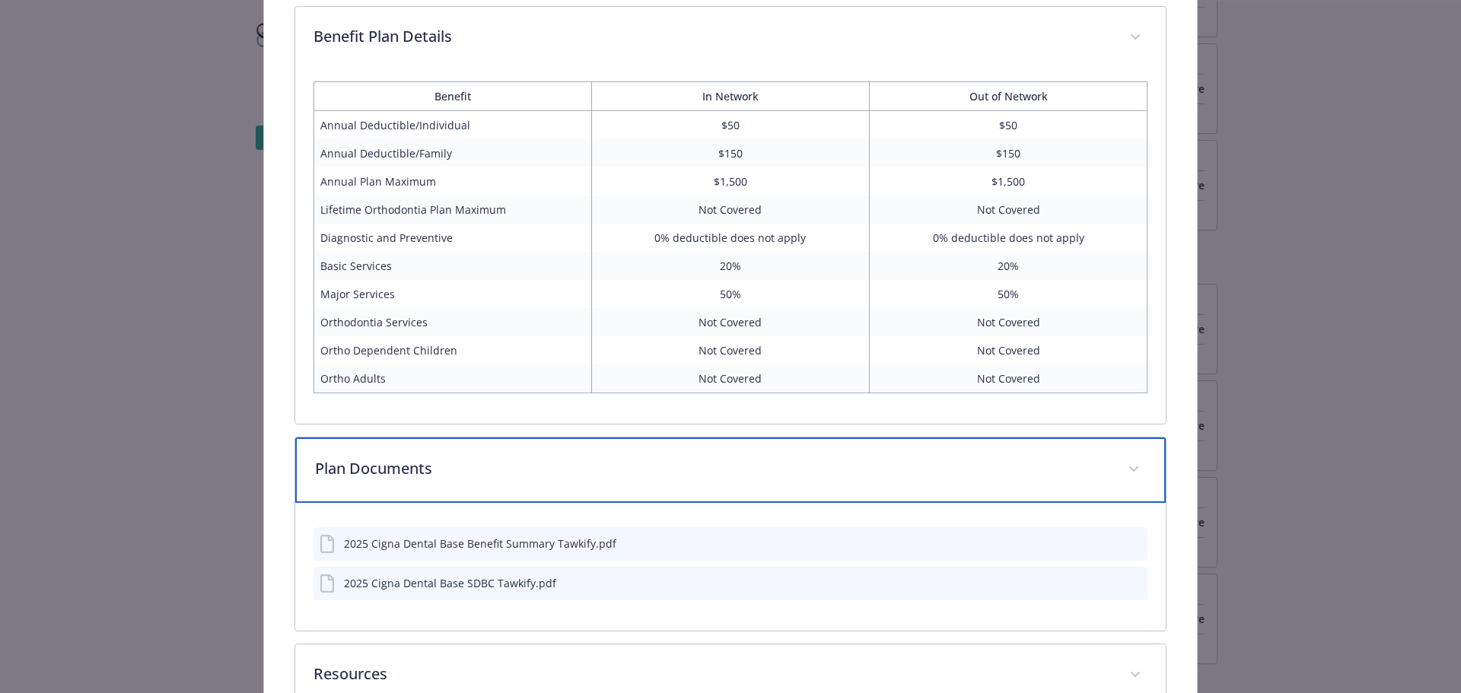
scroll to position [759, 0]
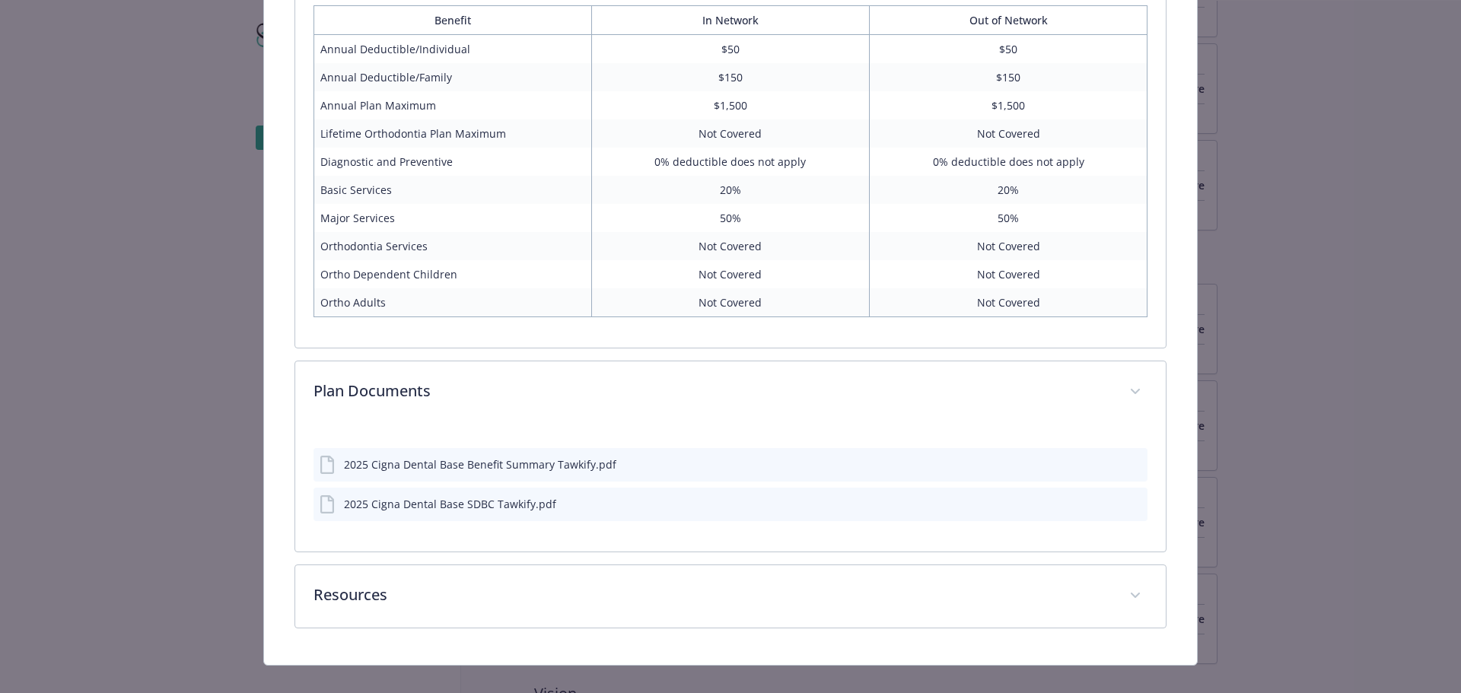
click at [1116, 466] on div "details for plan Dental - Dental PPO Base - Dental PPO" at bounding box center [1122, 465] width 38 height 16
click at [1106, 469] on icon "download file" at bounding box center [1108, 468] width 12 height 4
click at [517, 513] on div "2025 Cigna Dental Base SDBC Tawkify.pdf" at bounding box center [438, 504] width 237 height 18
click at [1110, 463] on icon "download file" at bounding box center [1108, 461] width 10 height 9
click at [1138, 501] on icon "preview file" at bounding box center [1133, 503] width 14 height 11
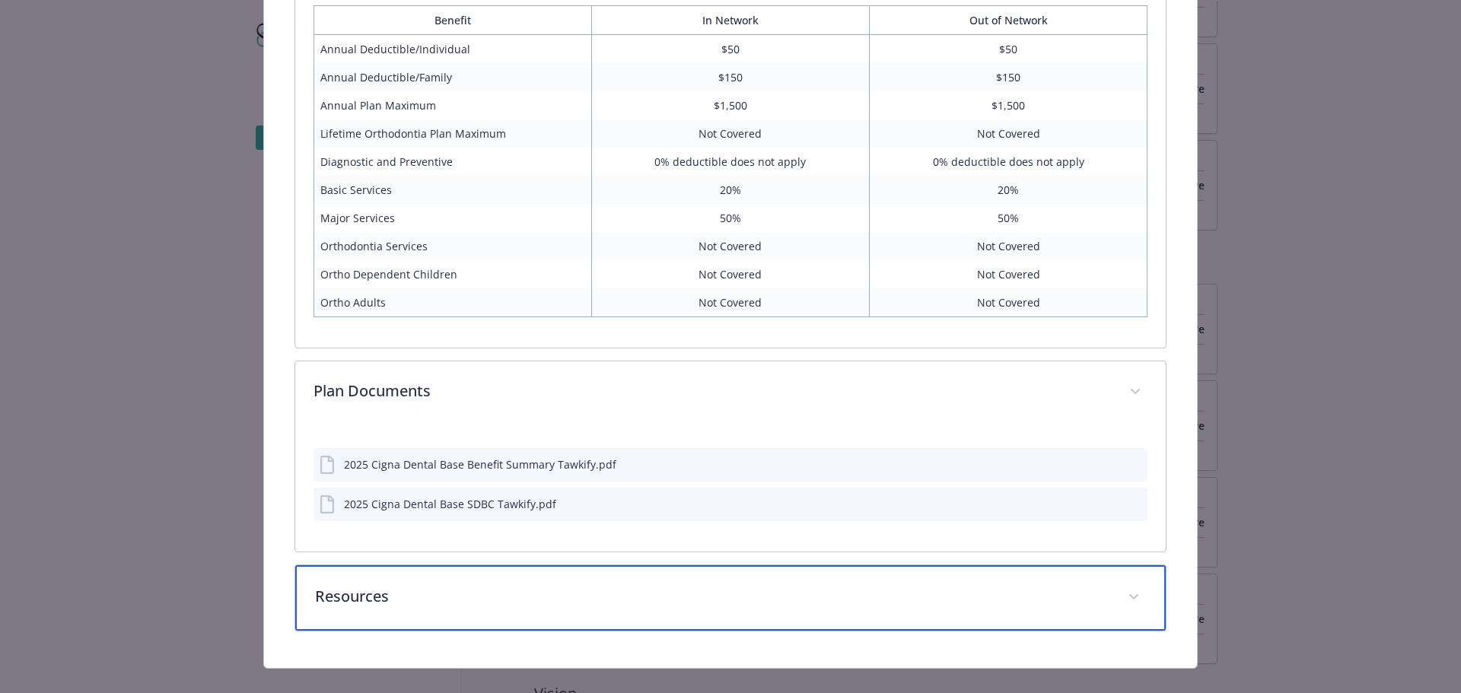
click at [858, 578] on div "Resources" at bounding box center [730, 597] width 871 height 65
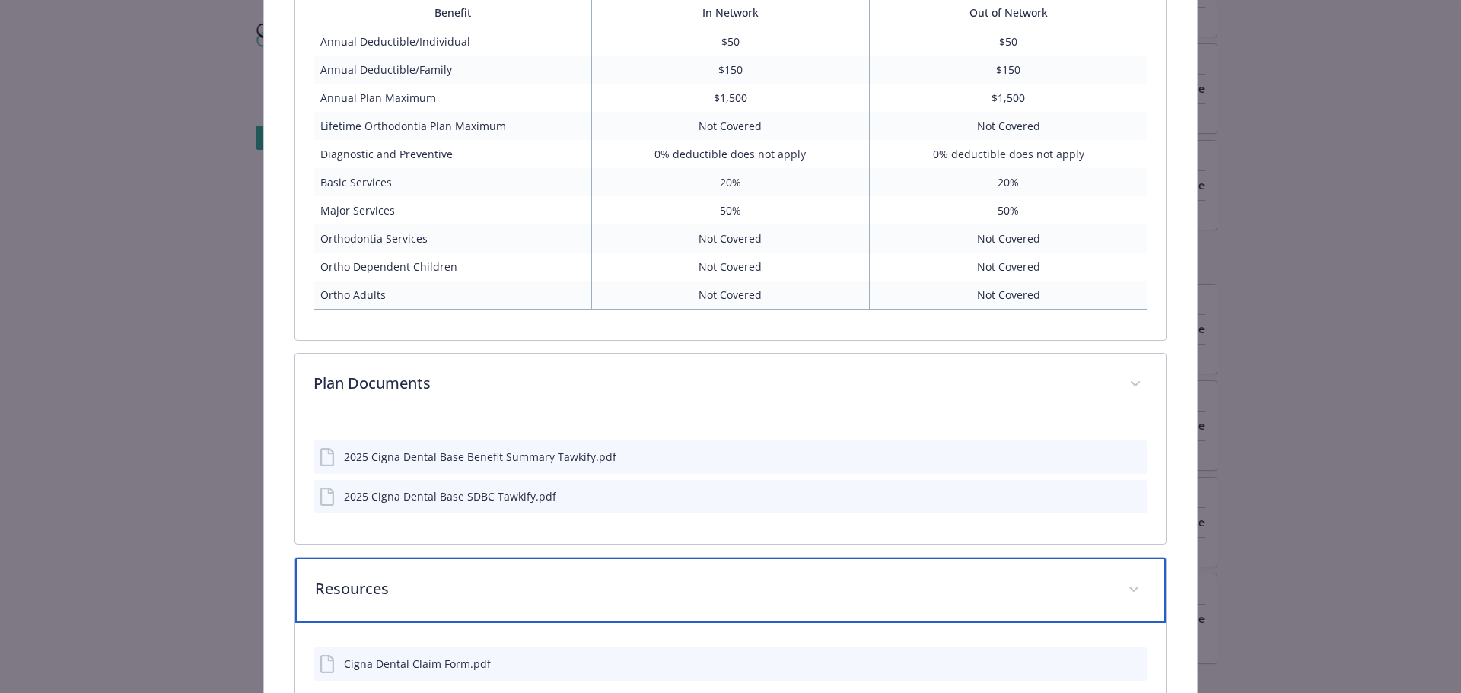
scroll to position [846, 0]
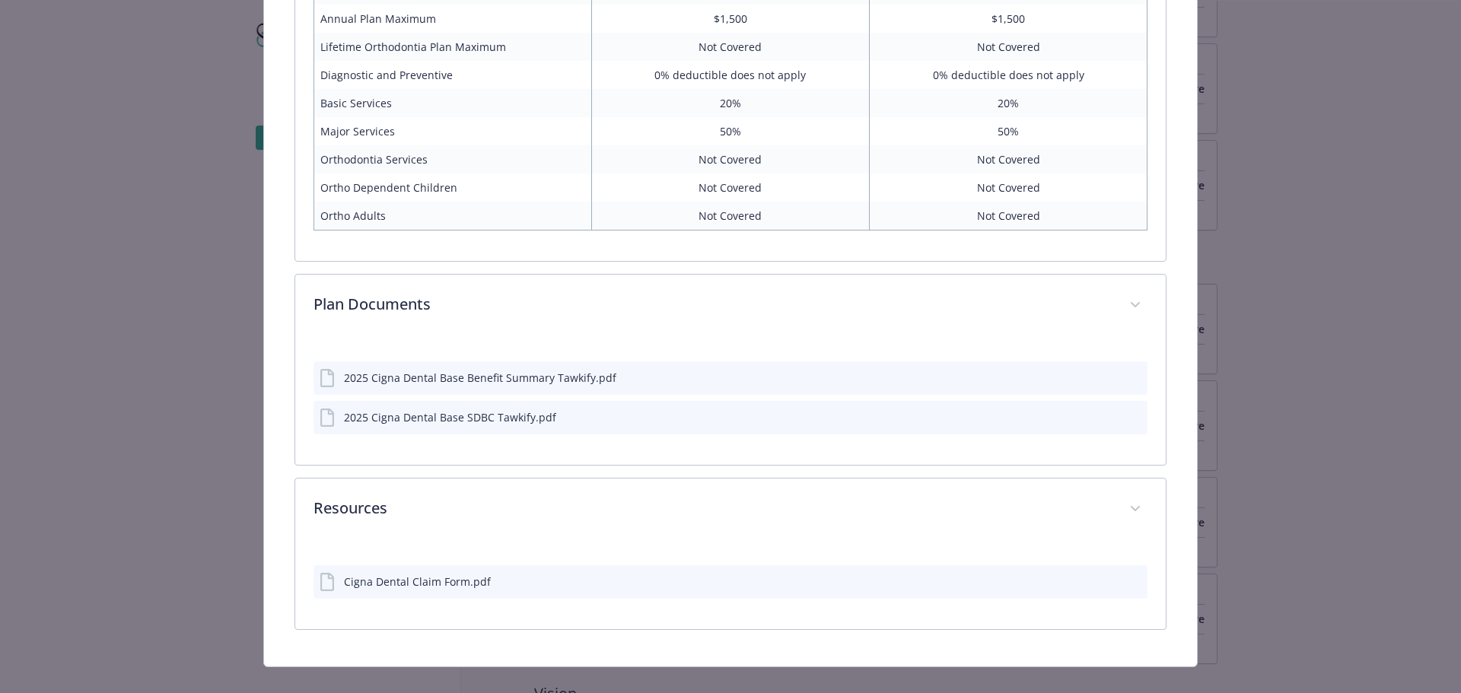
click at [1139, 581] on icon "preview file" at bounding box center [1133, 580] width 14 height 11
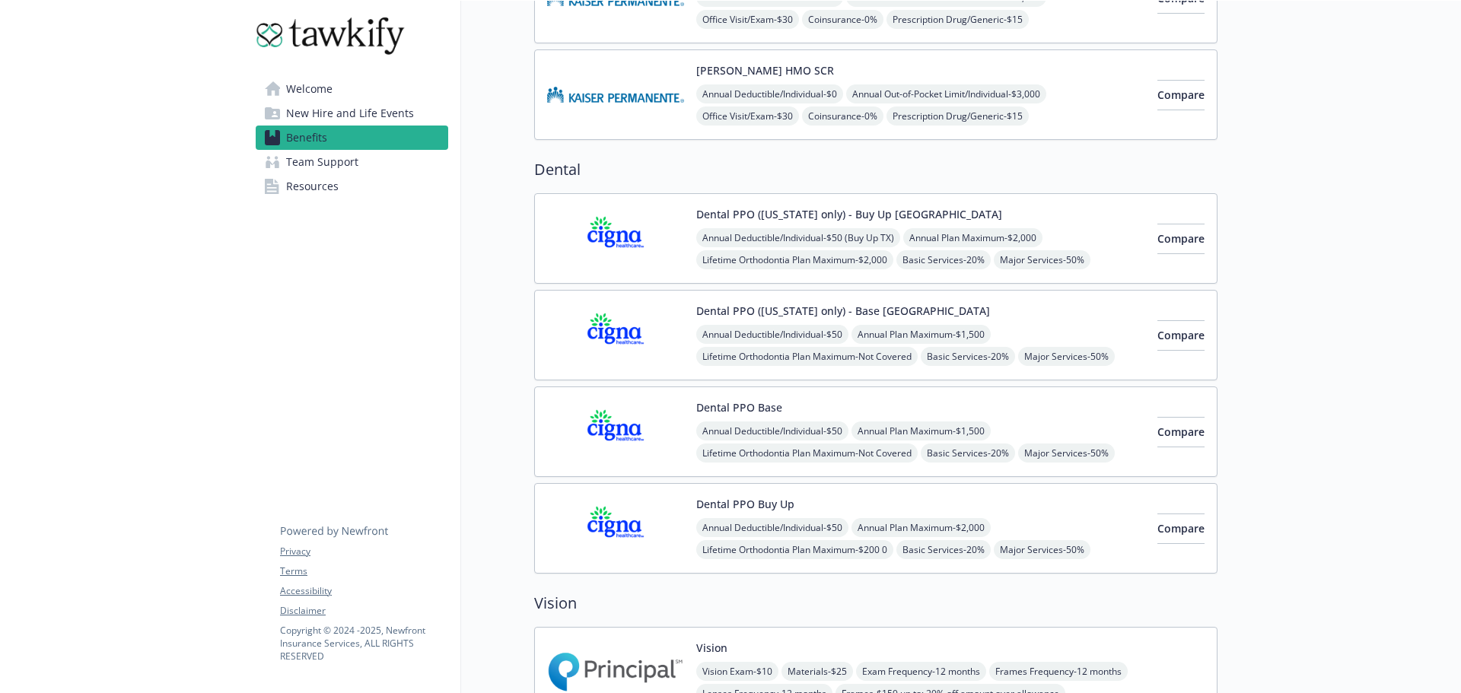
scroll to position [516, 0]
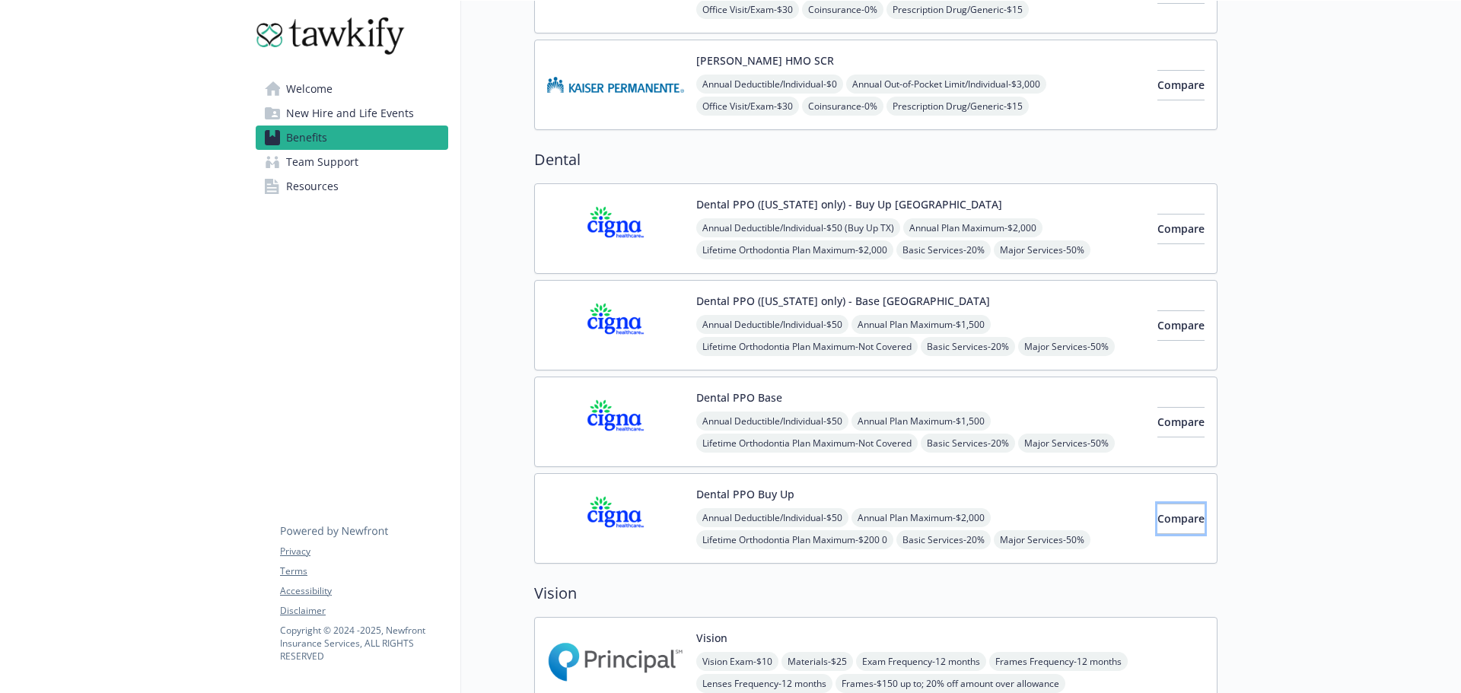
drag, startPoint x: 1175, startPoint y: 517, endPoint x: 989, endPoint y: 532, distance: 187.1
click at [989, 533] on div "Dental PPO Buy Up Annual Deductible/Individual - $50 Annual Plan Maximum - $2,0…" at bounding box center [875, 518] width 683 height 91
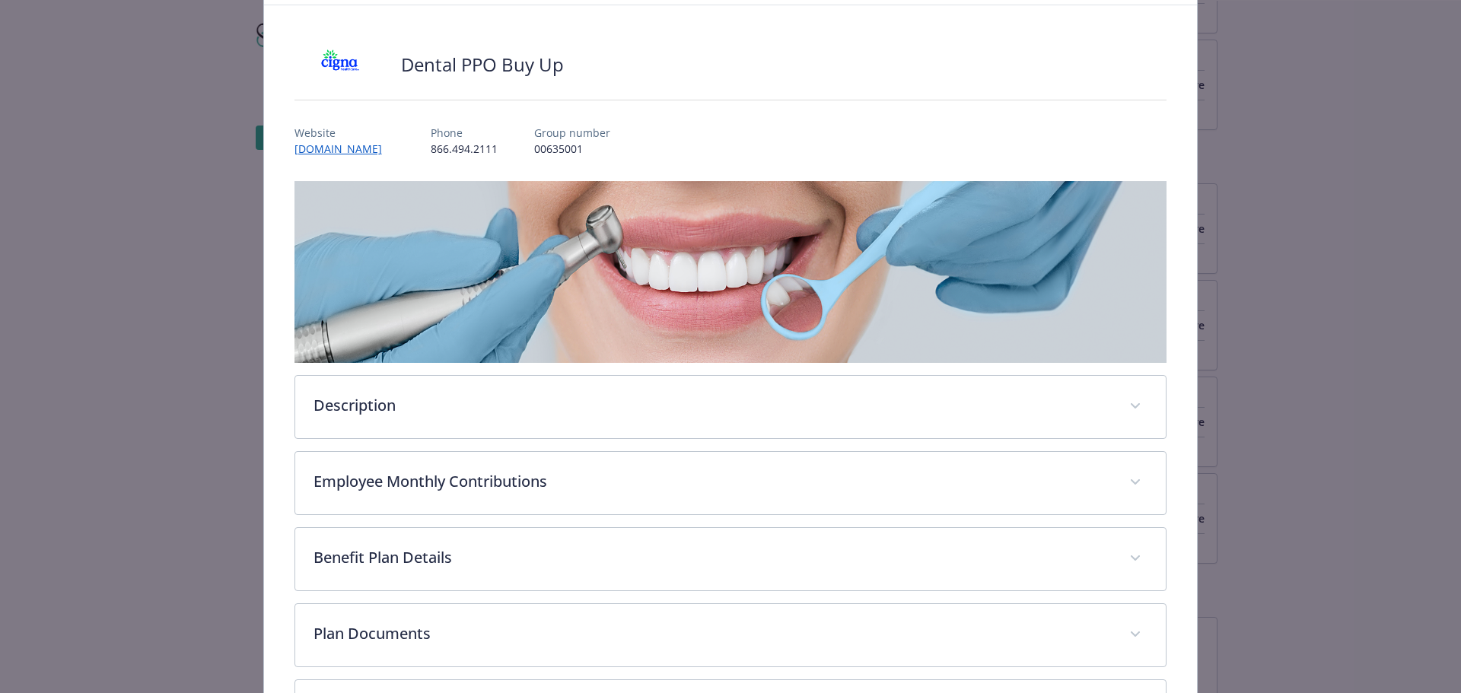
scroll to position [77, 0]
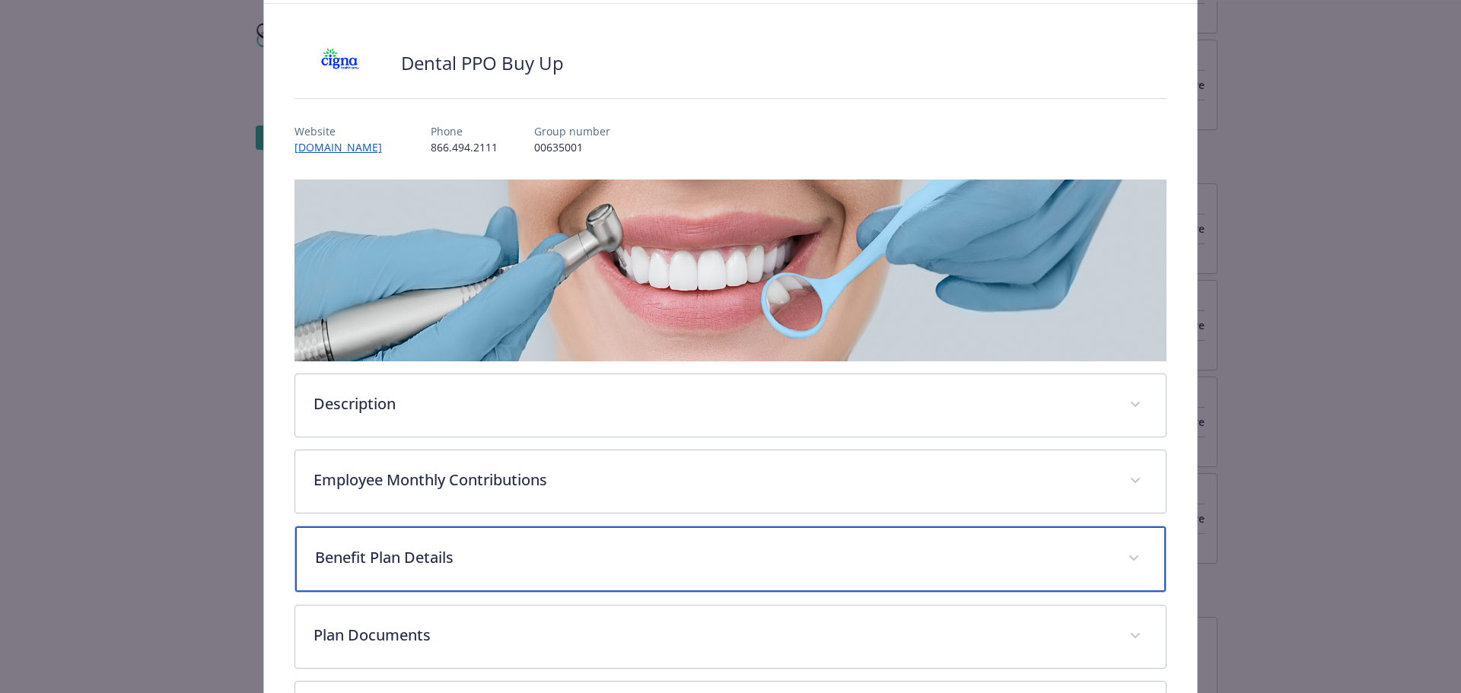
click at [539, 564] on p "Benefit Plan Details" at bounding box center [712, 557] width 795 height 23
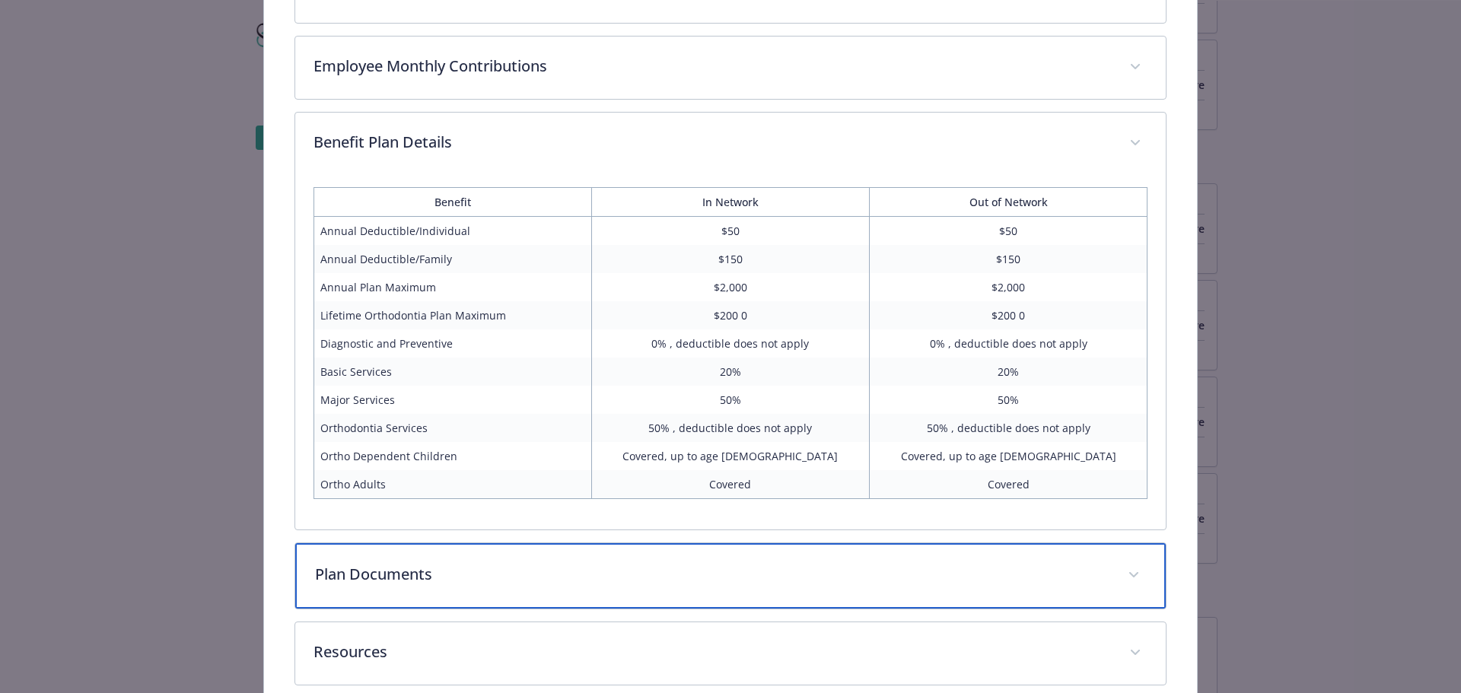
click at [532, 575] on p "Plan Documents" at bounding box center [712, 574] width 795 height 23
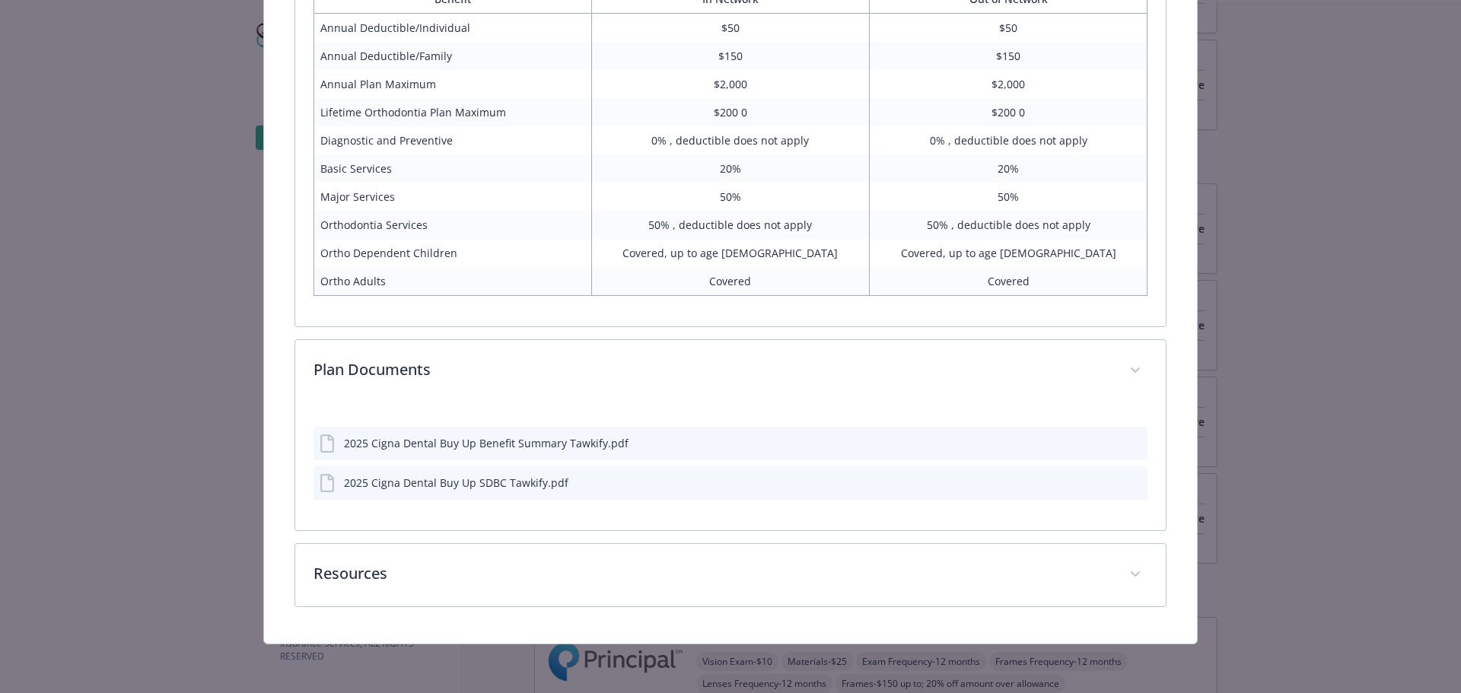
scroll to position [694, 0]
click at [1110, 440] on icon "download file" at bounding box center [1108, 442] width 12 height 12
